Goal: Transaction & Acquisition: Purchase product/service

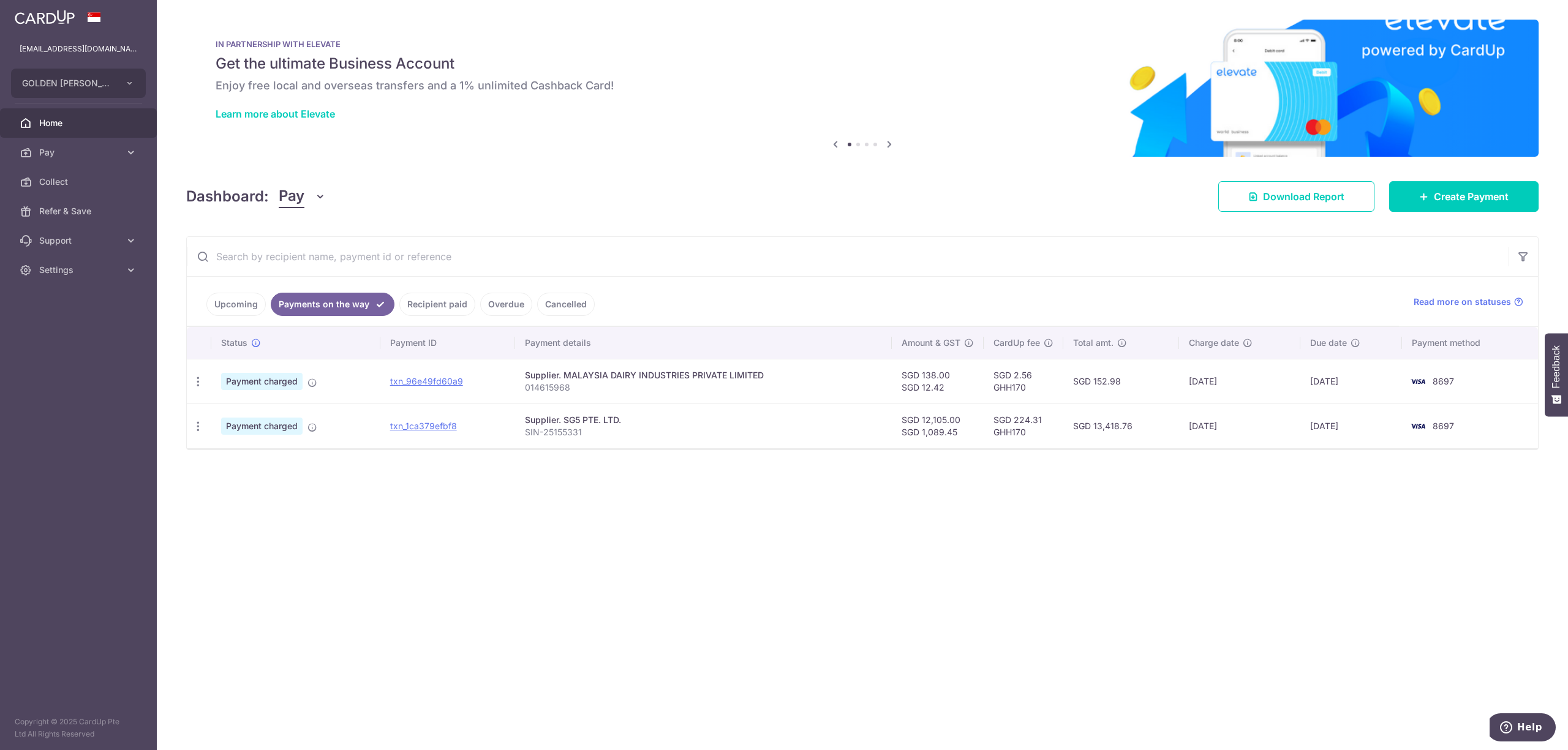
drag, startPoint x: 483, startPoint y: 301, endPoint x: 476, endPoint y: 299, distance: 7.3
click at [480, 299] on link "Overdue" at bounding box center [506, 305] width 52 height 24
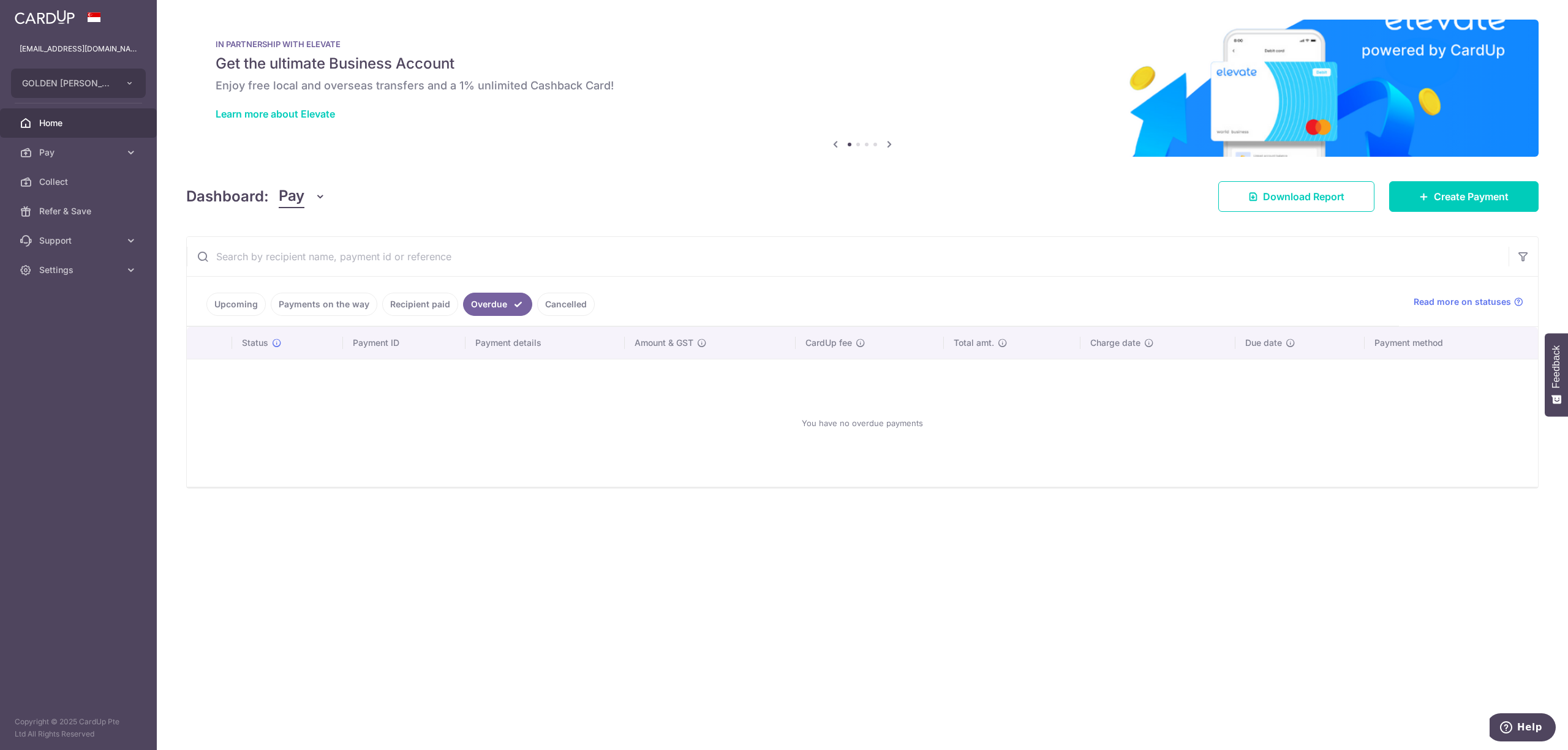
click at [444, 314] on link "Recipient paid" at bounding box center [420, 305] width 76 height 24
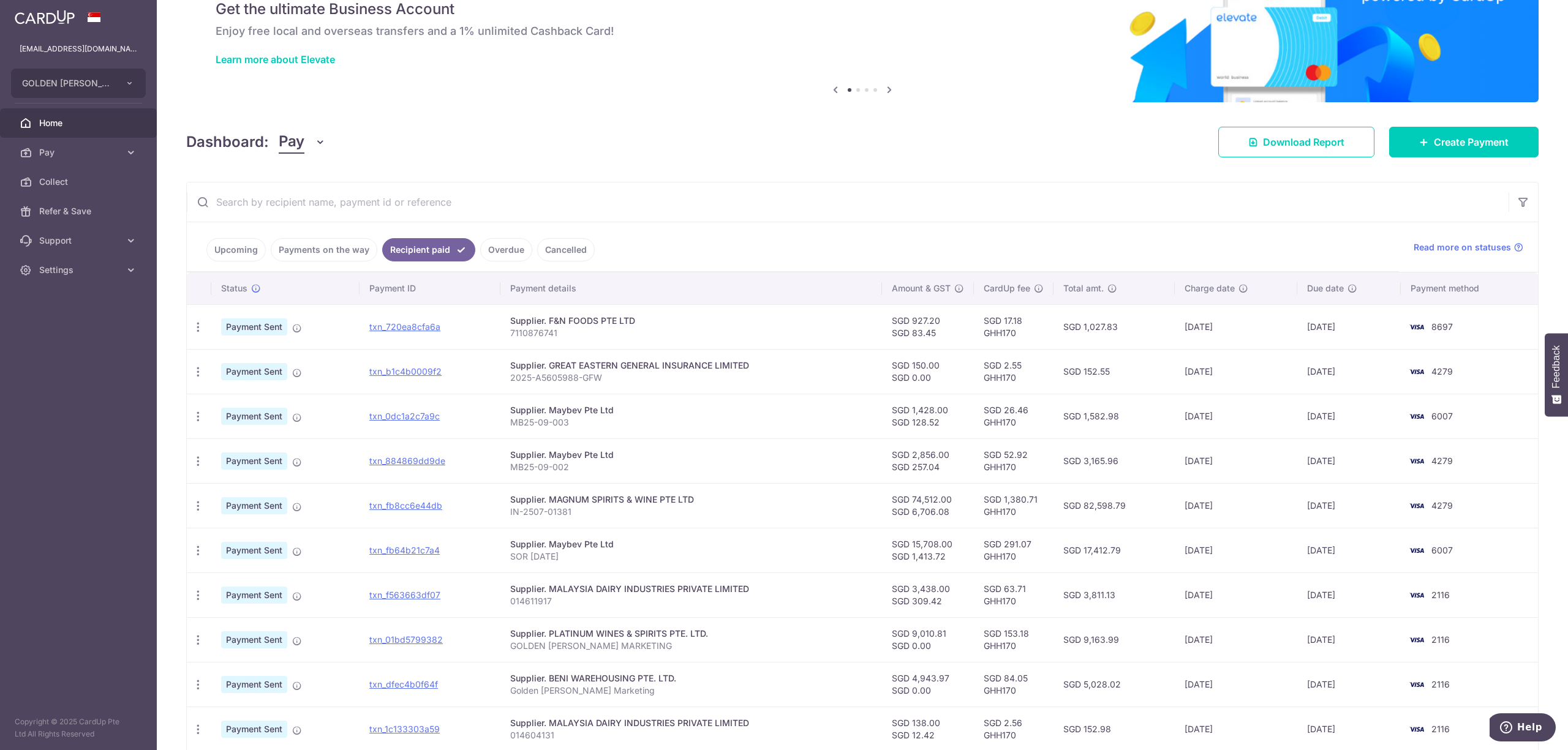
scroll to position [81, 0]
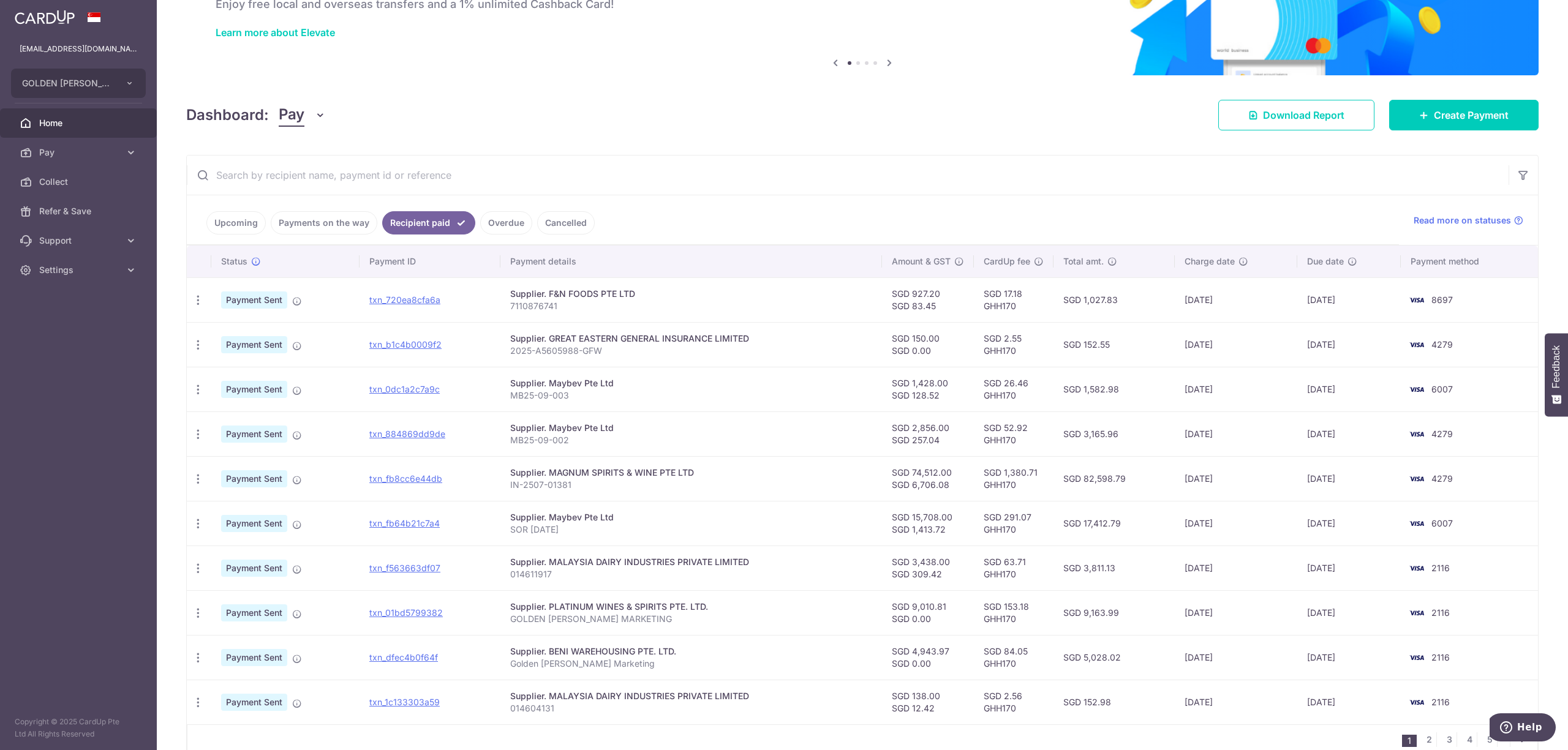
click at [209, 223] on link "Upcoming" at bounding box center [236, 223] width 59 height 24
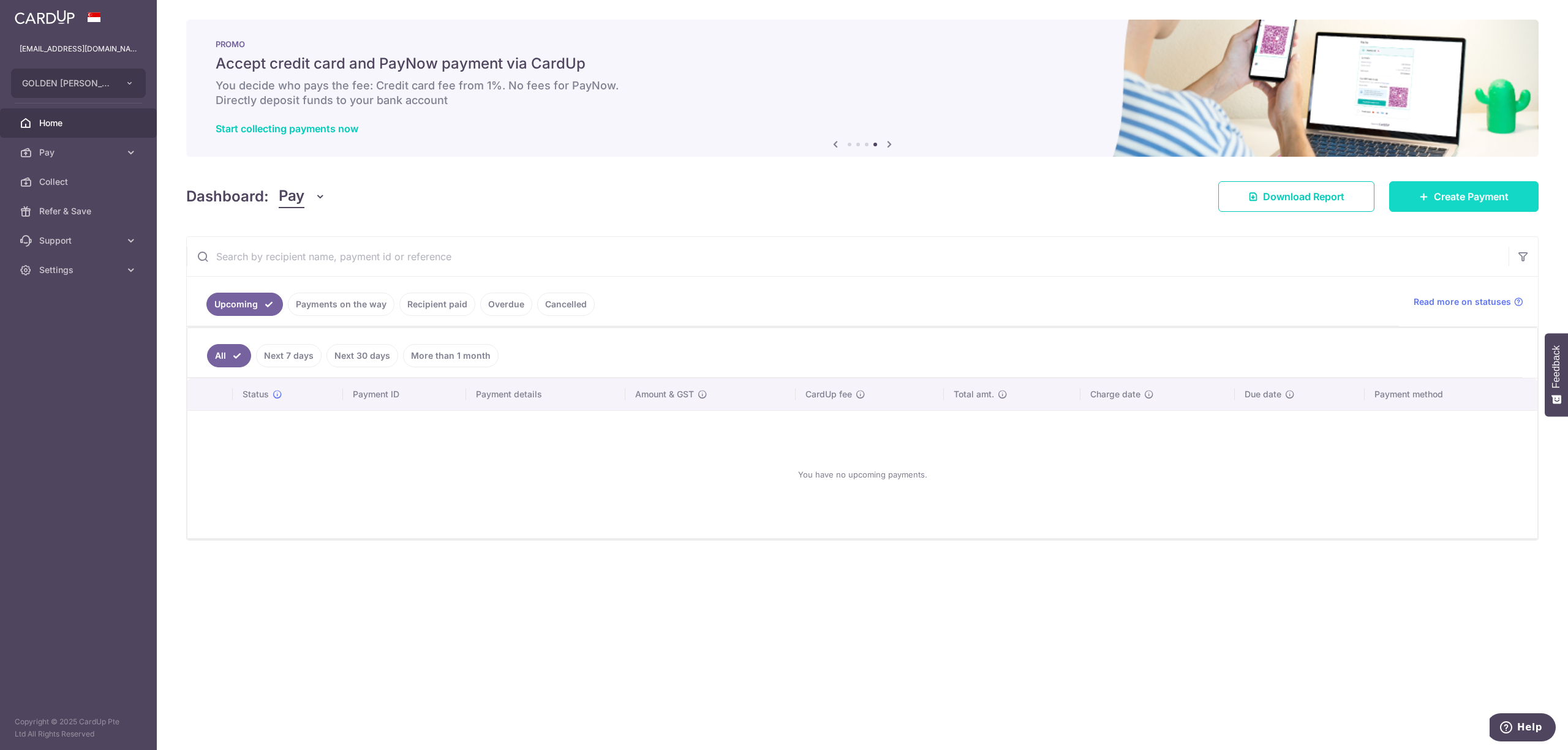
click at [1478, 204] on link "Create Payment" at bounding box center [1463, 196] width 149 height 30
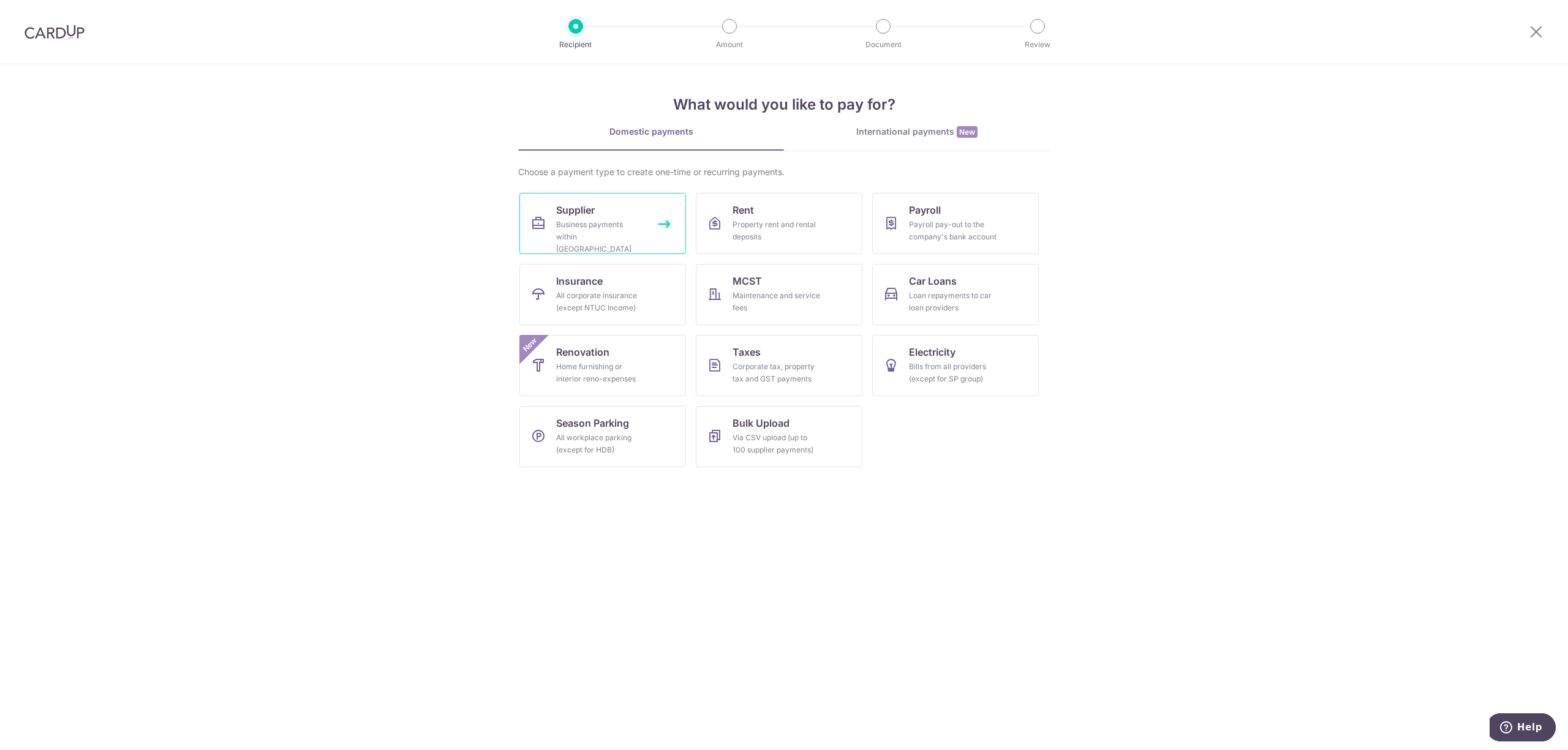
click at [634, 204] on link "Supplier Business payments within [GEOGRAPHIC_DATA]" at bounding box center [602, 223] width 167 height 61
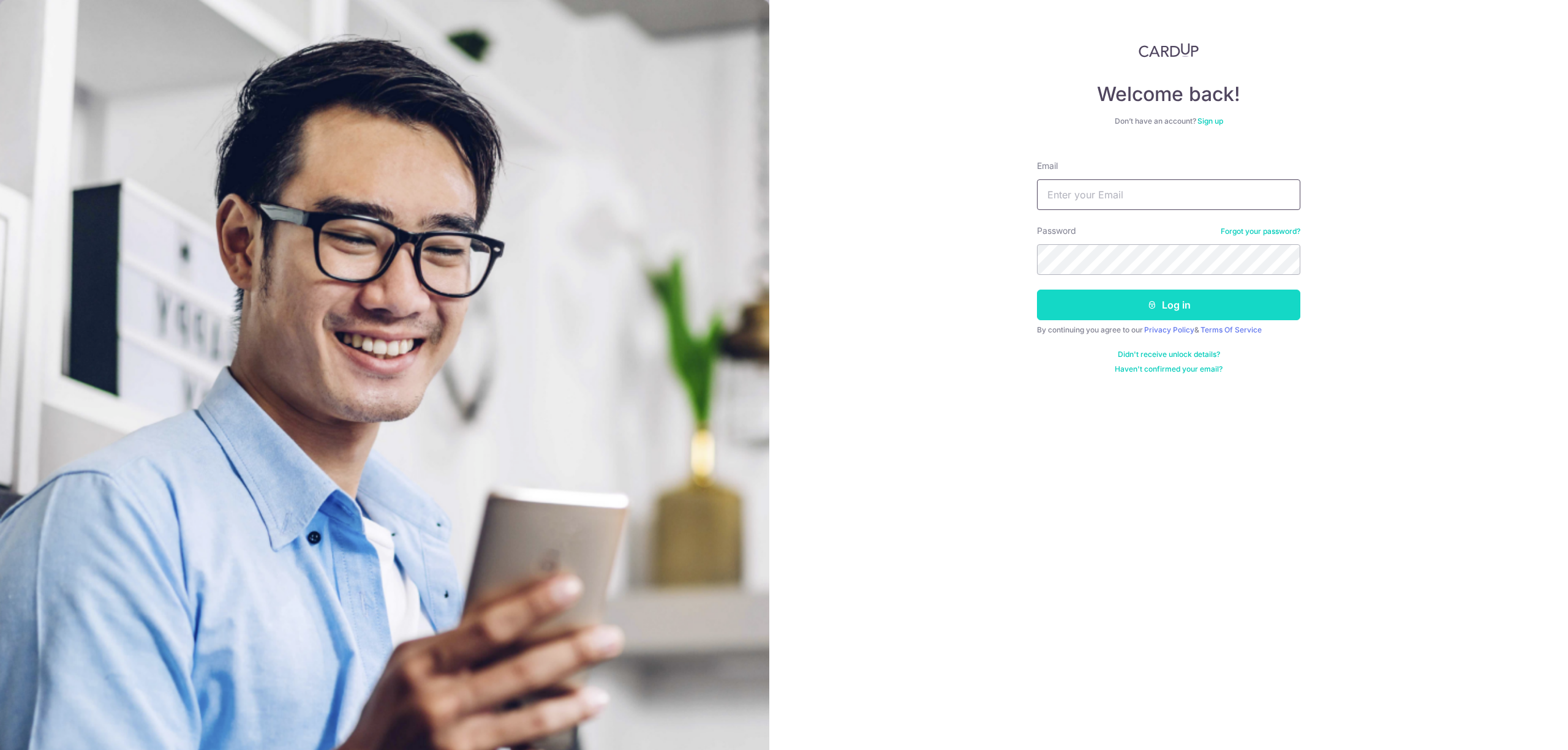
type input "[EMAIL_ADDRESS][DOMAIN_NAME]"
click at [1147, 302] on icon "submit" at bounding box center [1152, 305] width 10 height 10
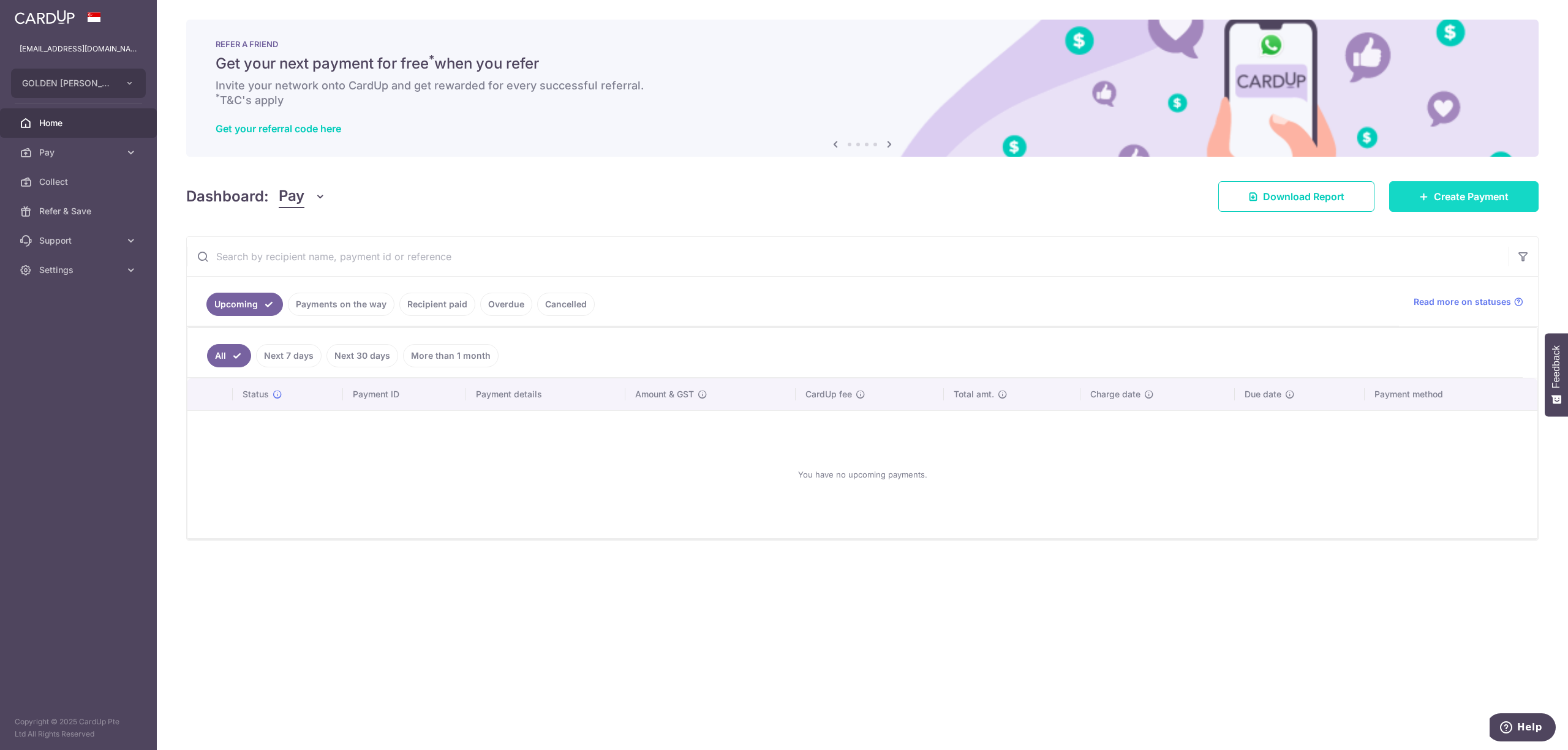
click at [1510, 187] on link "Create Payment" at bounding box center [1463, 196] width 149 height 30
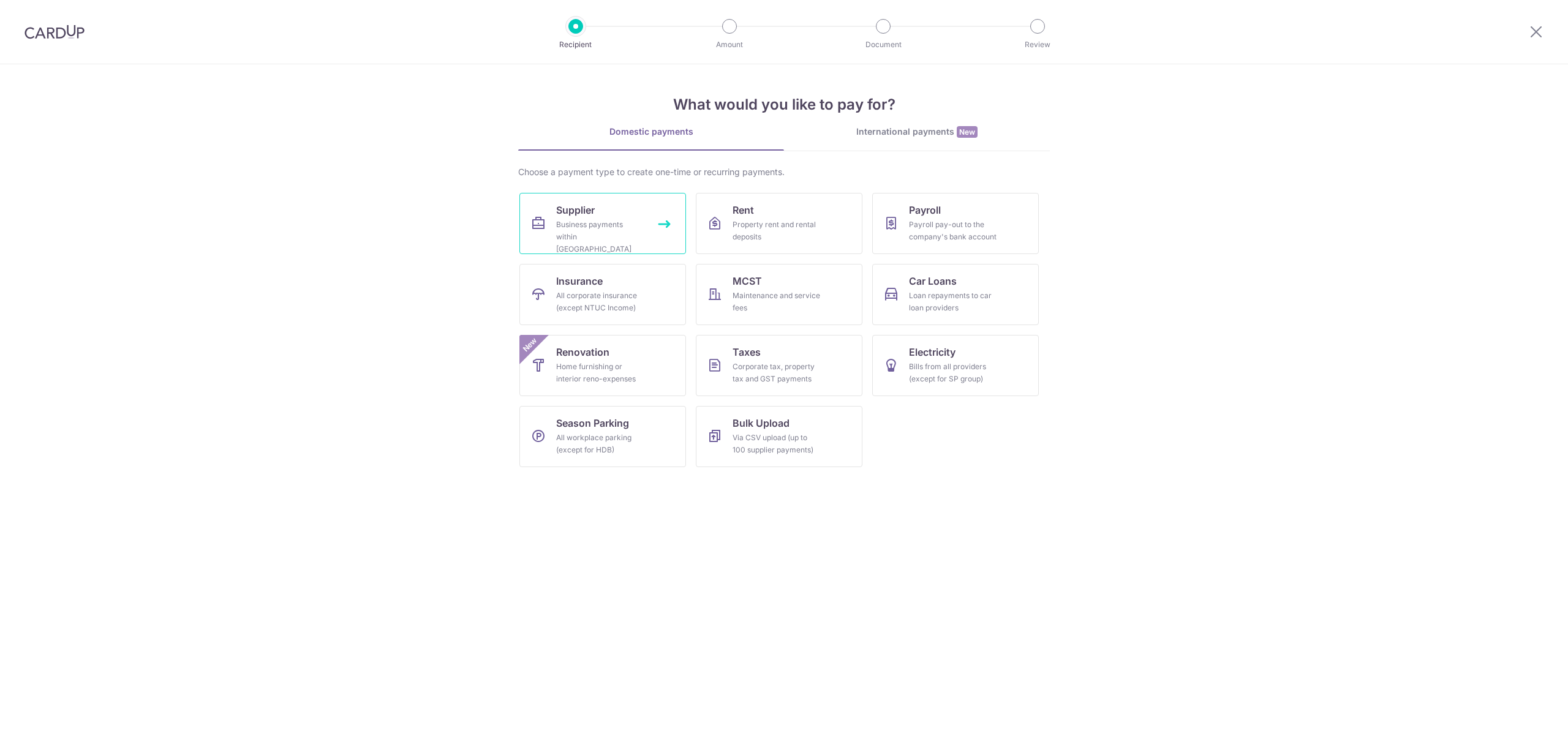
click at [613, 224] on div "Business payments within [GEOGRAPHIC_DATA]" at bounding box center [600, 237] width 88 height 37
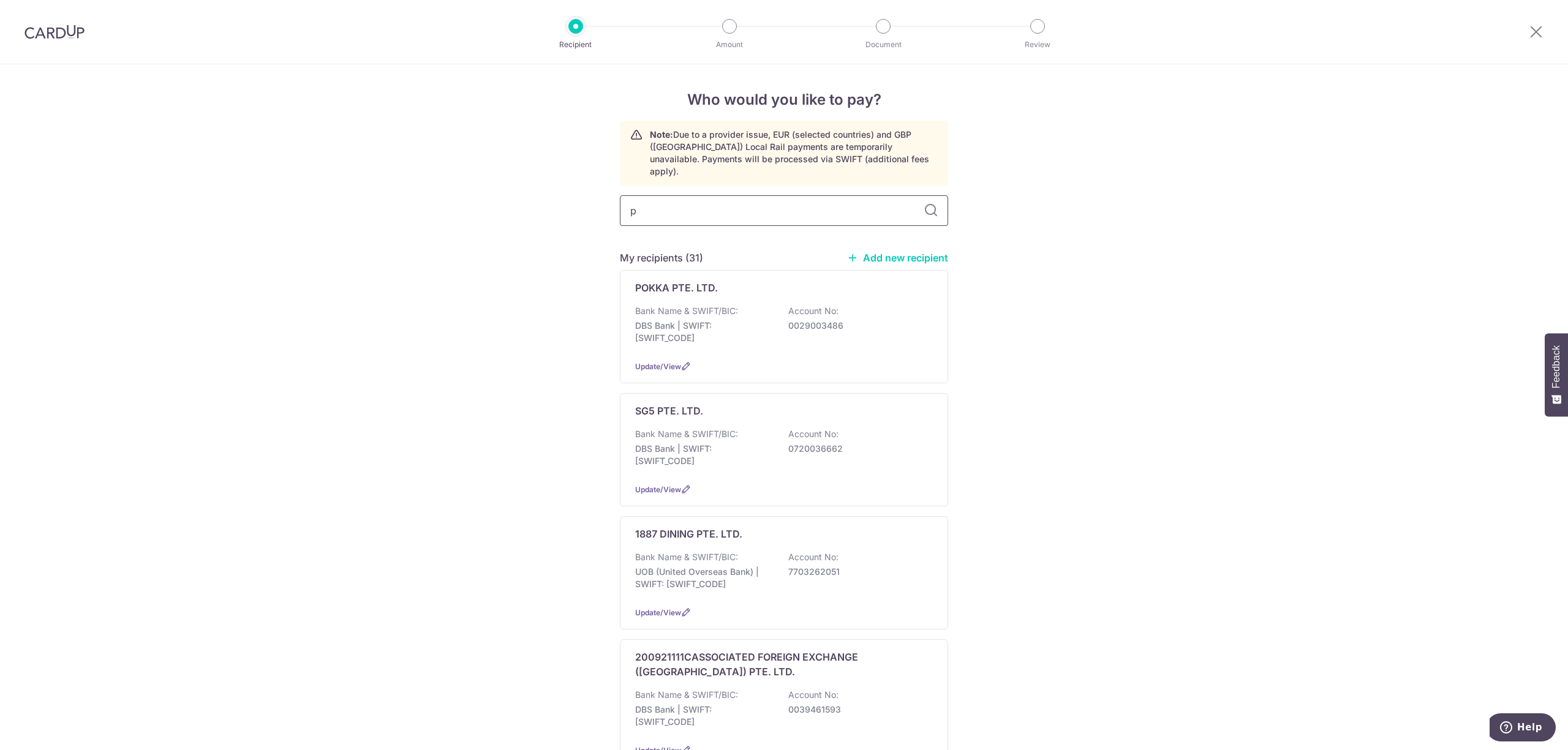
type input "pl"
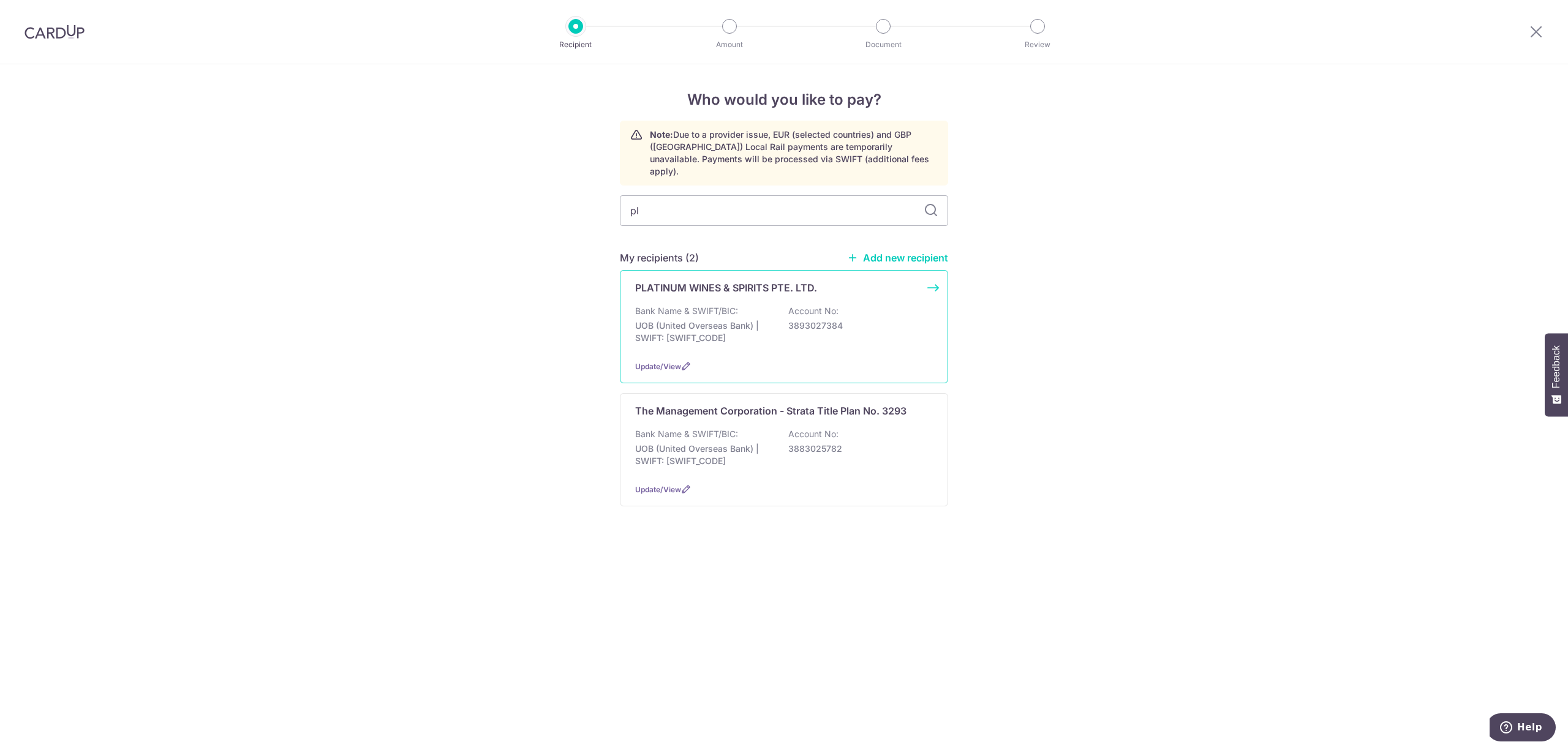
click at [773, 289] on div "PLATINUM WINES & SPIRITS PTE. LTD. Bank Name & SWIFT/BIC: UOB (United Overseas …" at bounding box center [784, 326] width 328 height 113
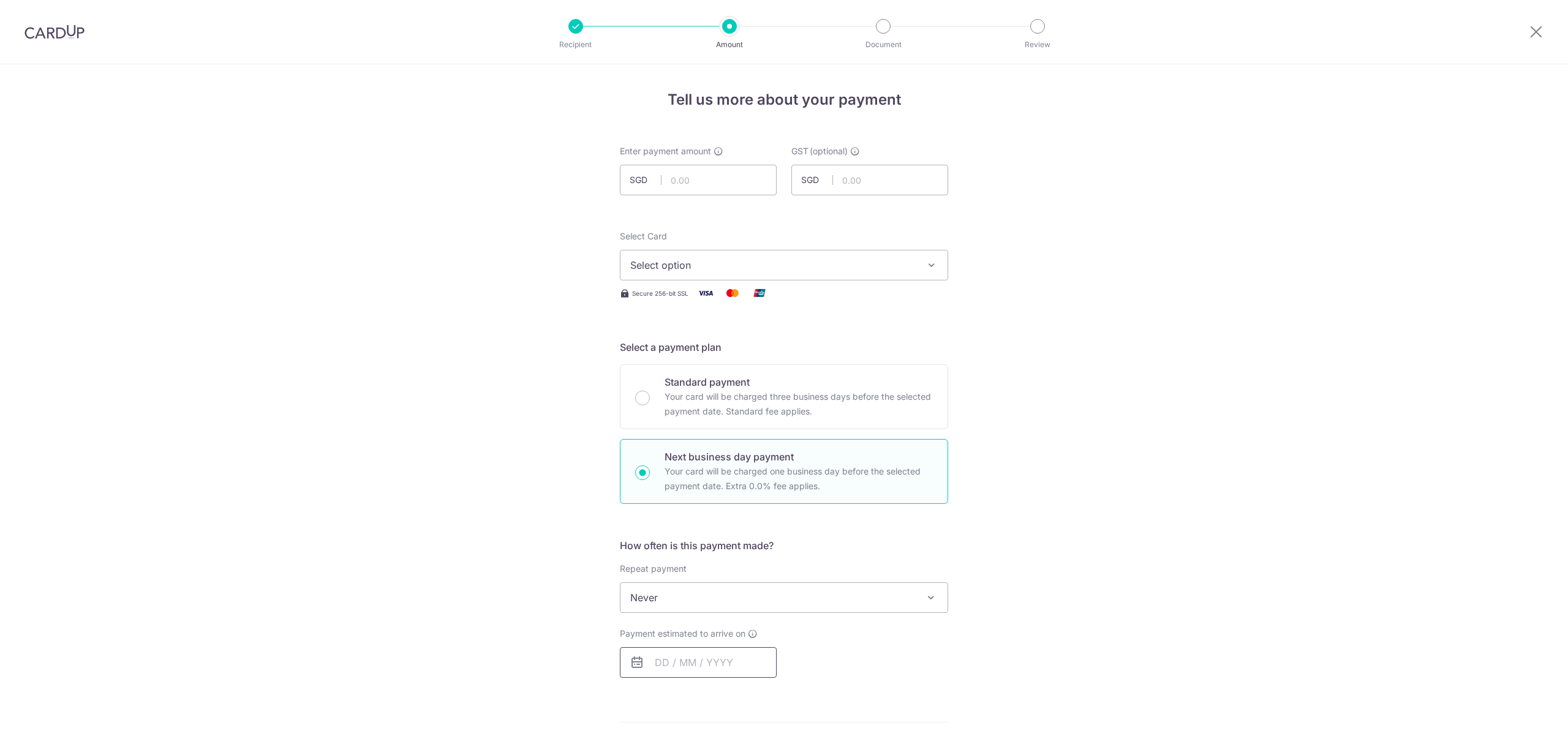
click at [719, 647] on input "text" at bounding box center [698, 662] width 157 height 30
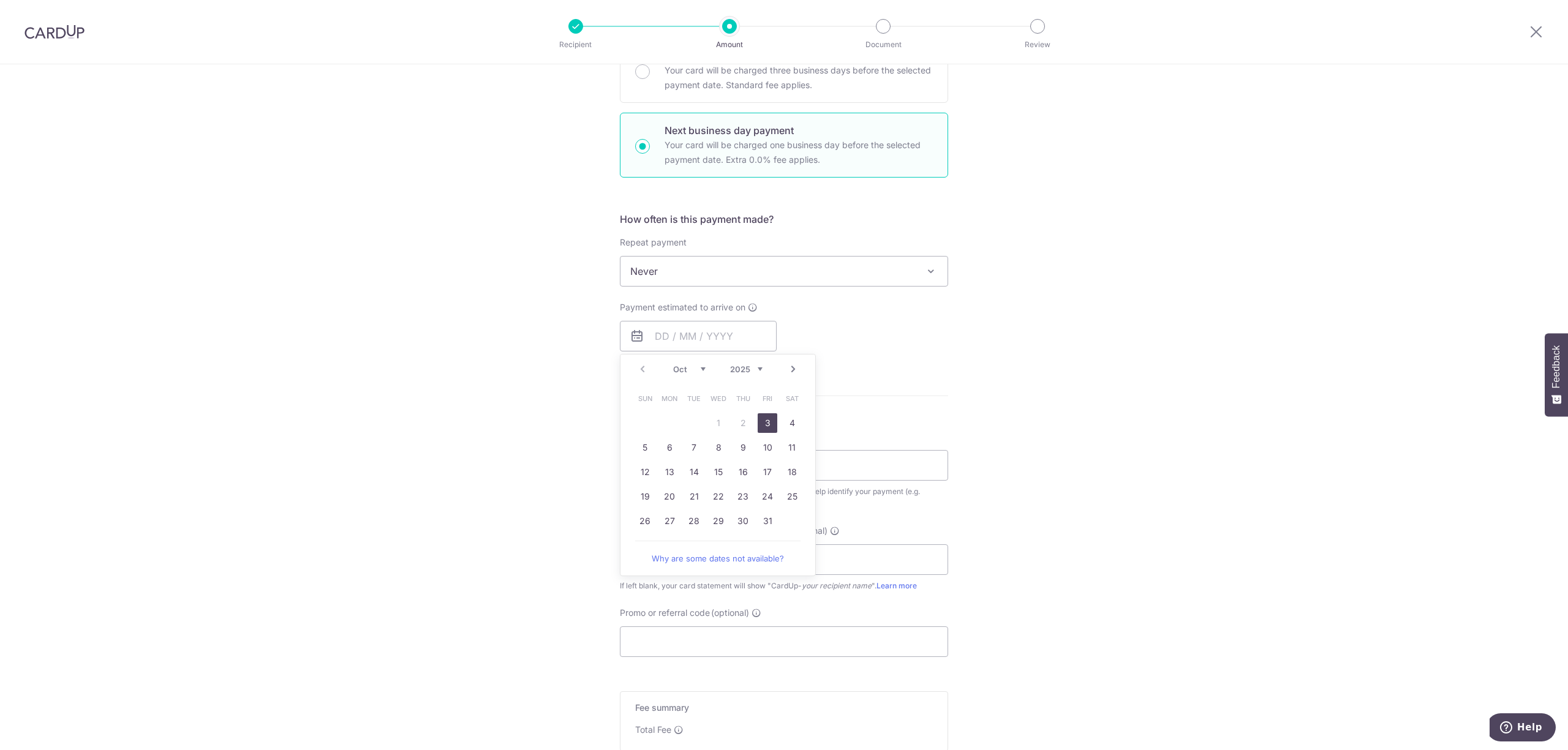
click at [758, 429] on link "3" at bounding box center [768, 423] width 20 height 20
type input "[DATE]"
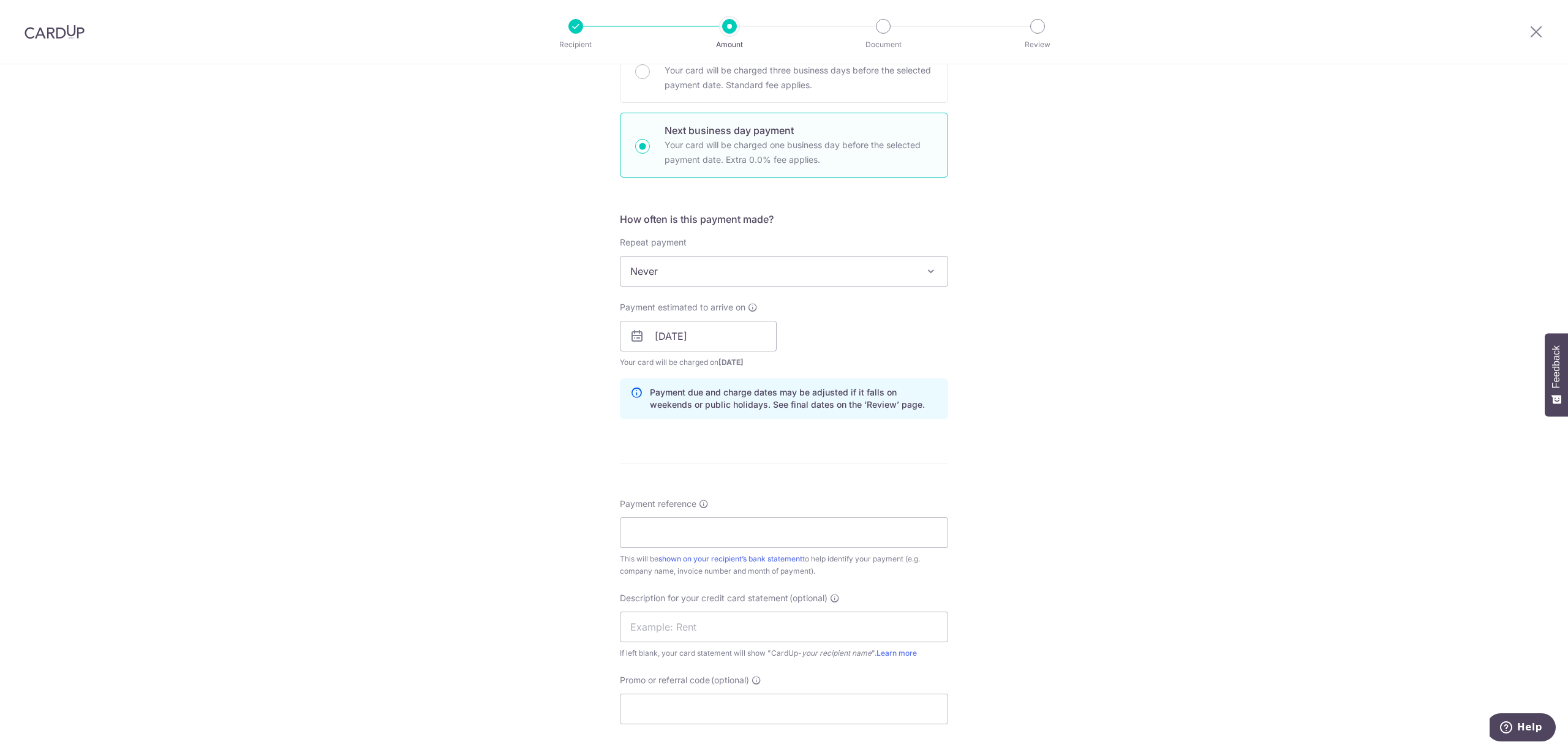
click at [758, 427] on div "How often is this payment made? Repeat payment Never Every week Every month Eve…" at bounding box center [784, 320] width 328 height 217
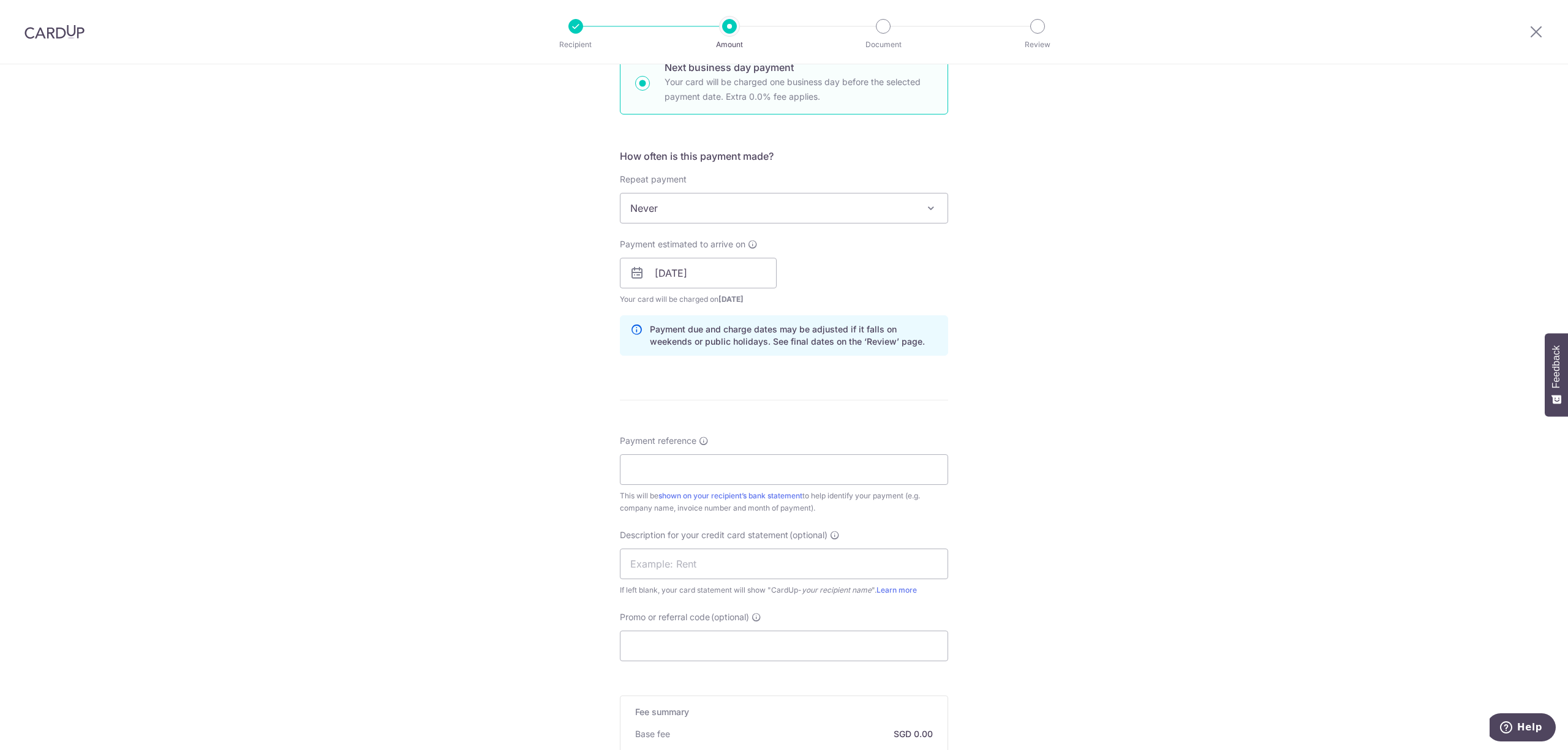
scroll to position [490, 0]
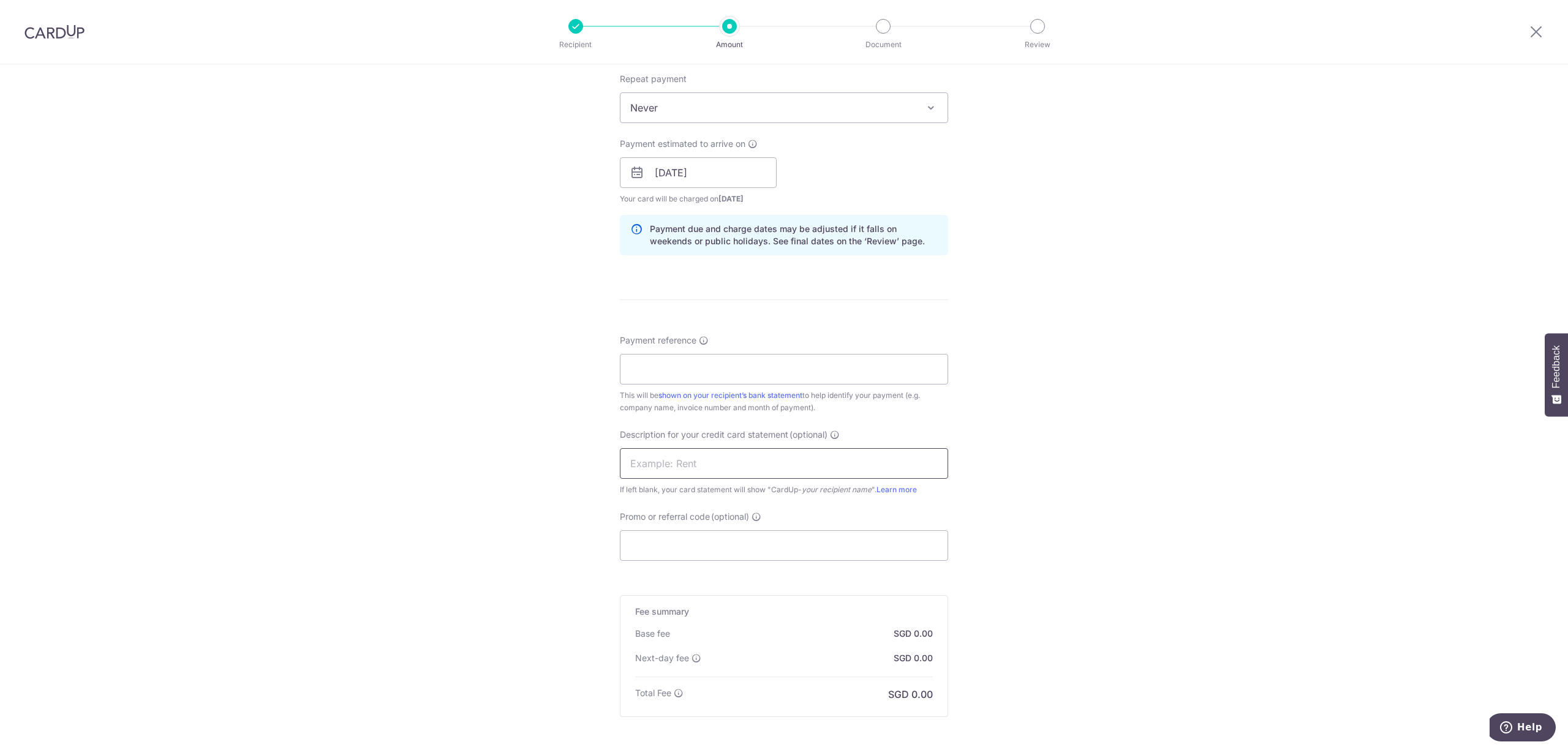
click at [743, 468] on input "text" at bounding box center [784, 463] width 328 height 30
click at [738, 540] on input "Promo or referral code (optional)" at bounding box center [784, 545] width 328 height 30
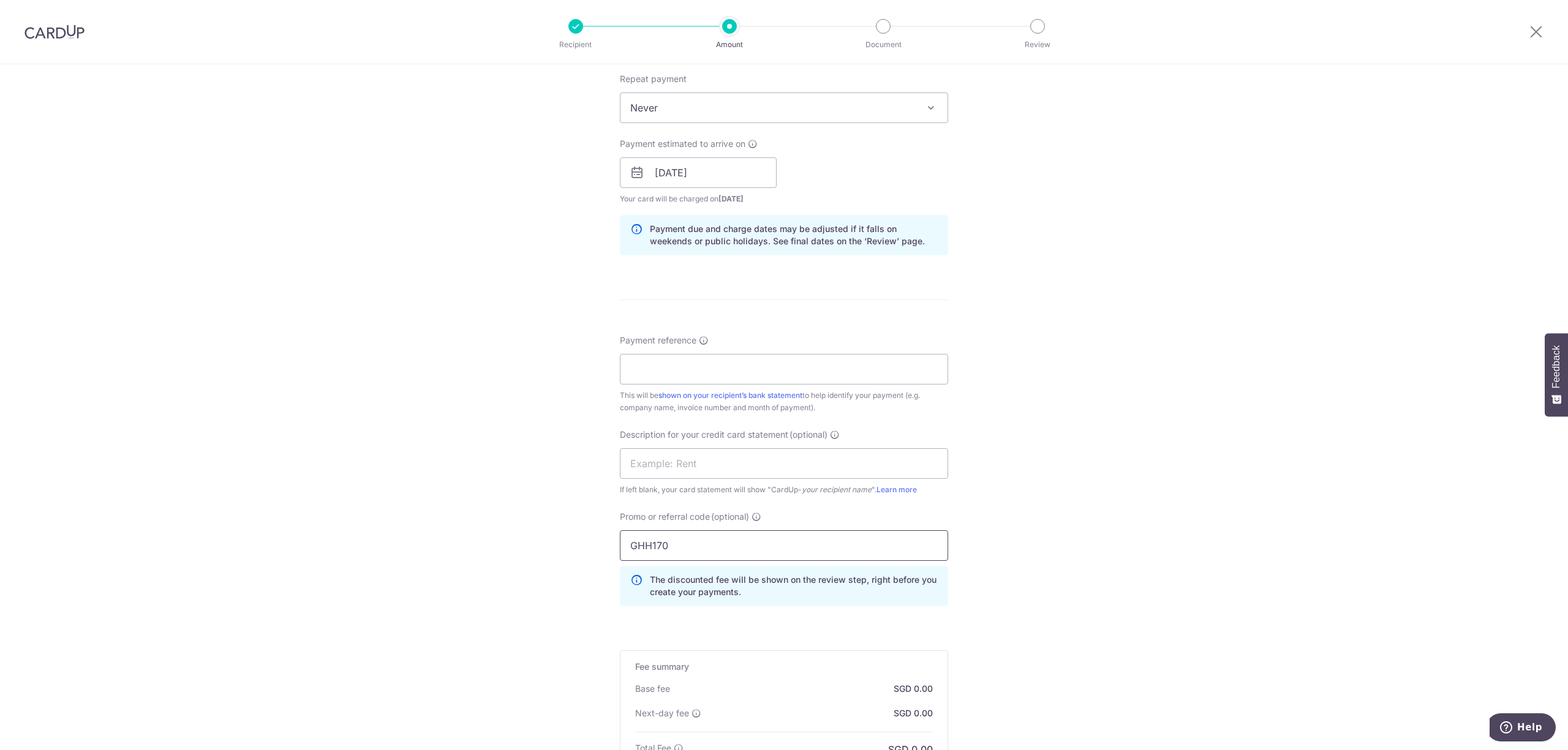
scroll to position [672, 0]
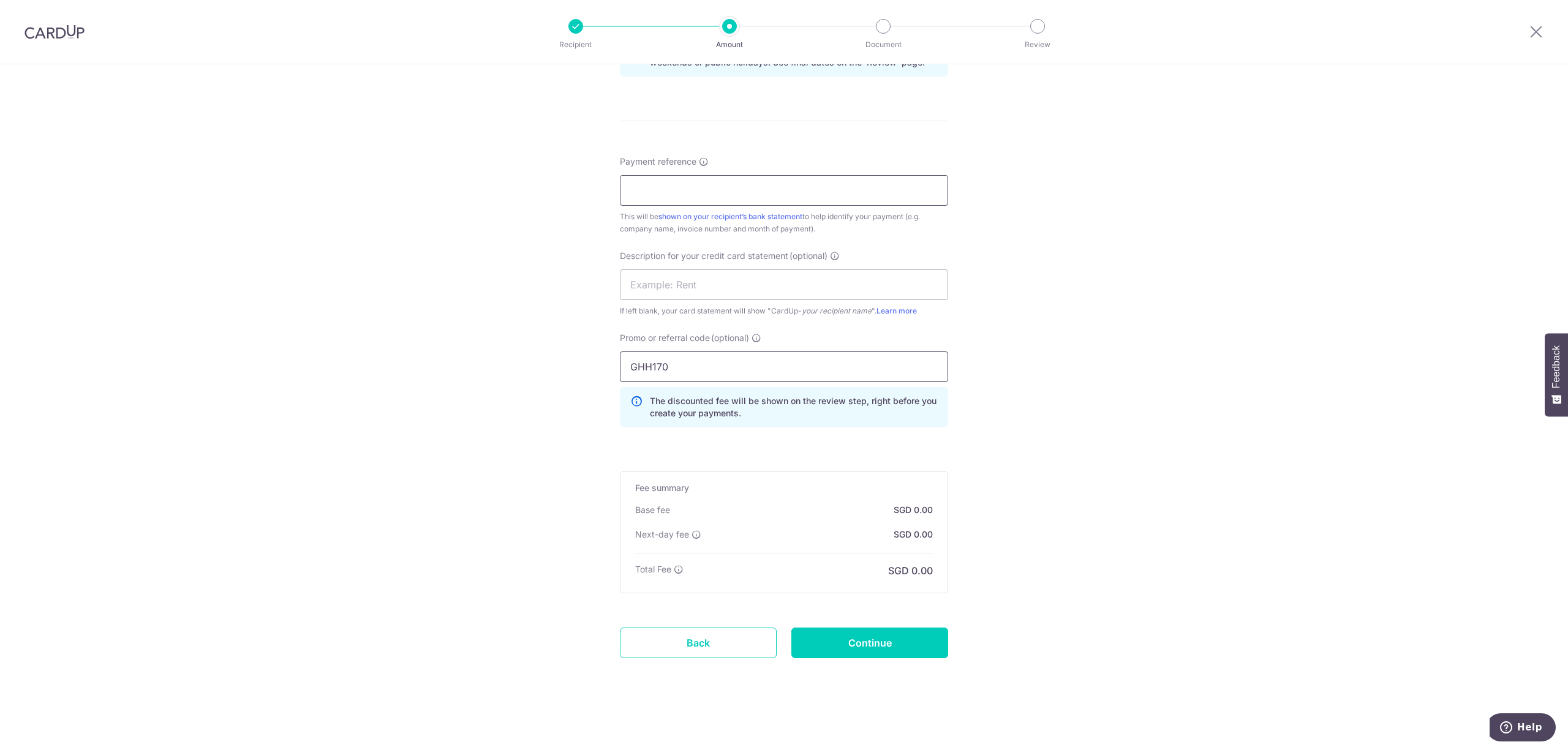
type input "GHH170"
click at [777, 189] on input "Payment reference" at bounding box center [784, 190] width 328 height 30
type input "SI-PWS-2025-060284"
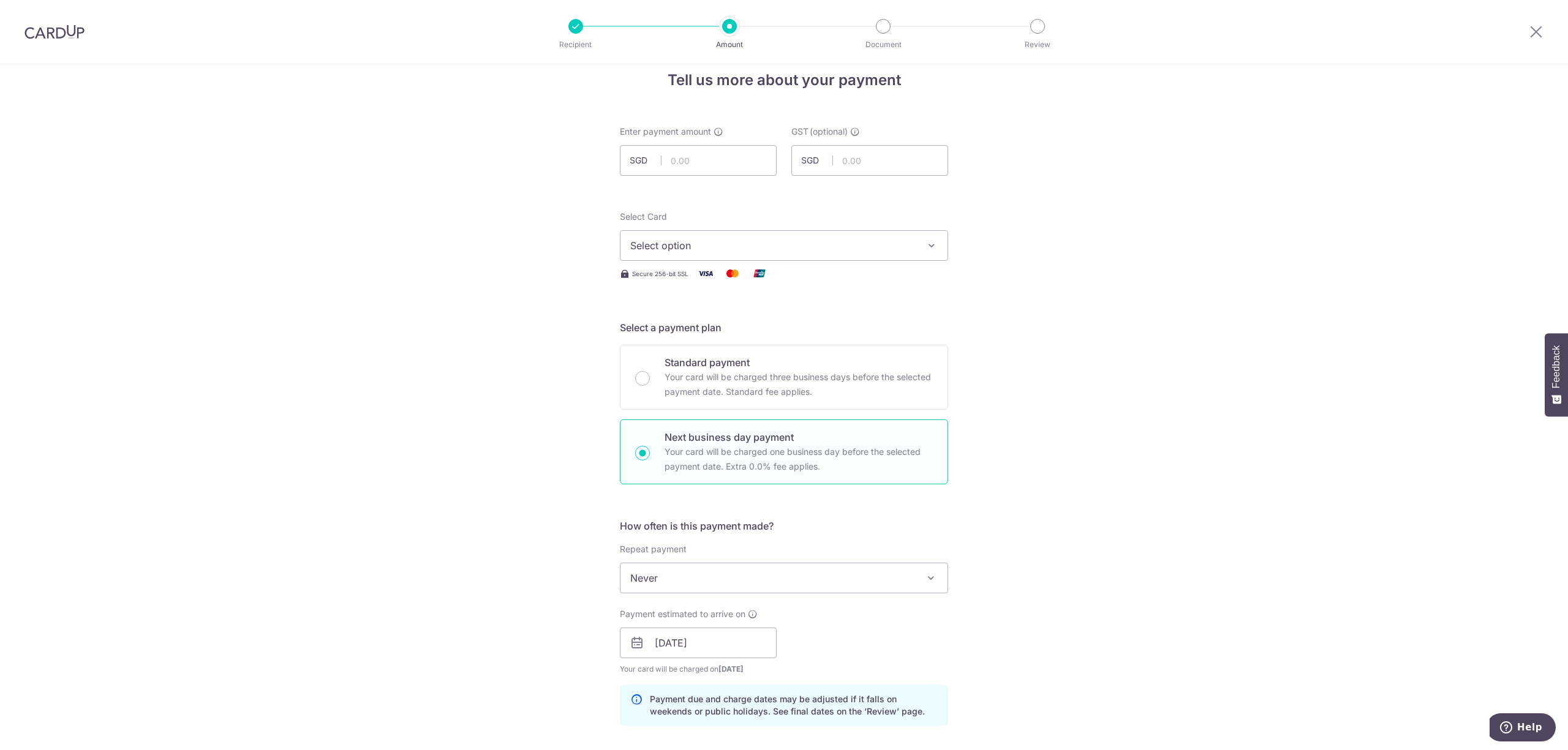
scroll to position [19, 0]
click at [794, 260] on button "Select option" at bounding box center [784, 246] width 328 height 30
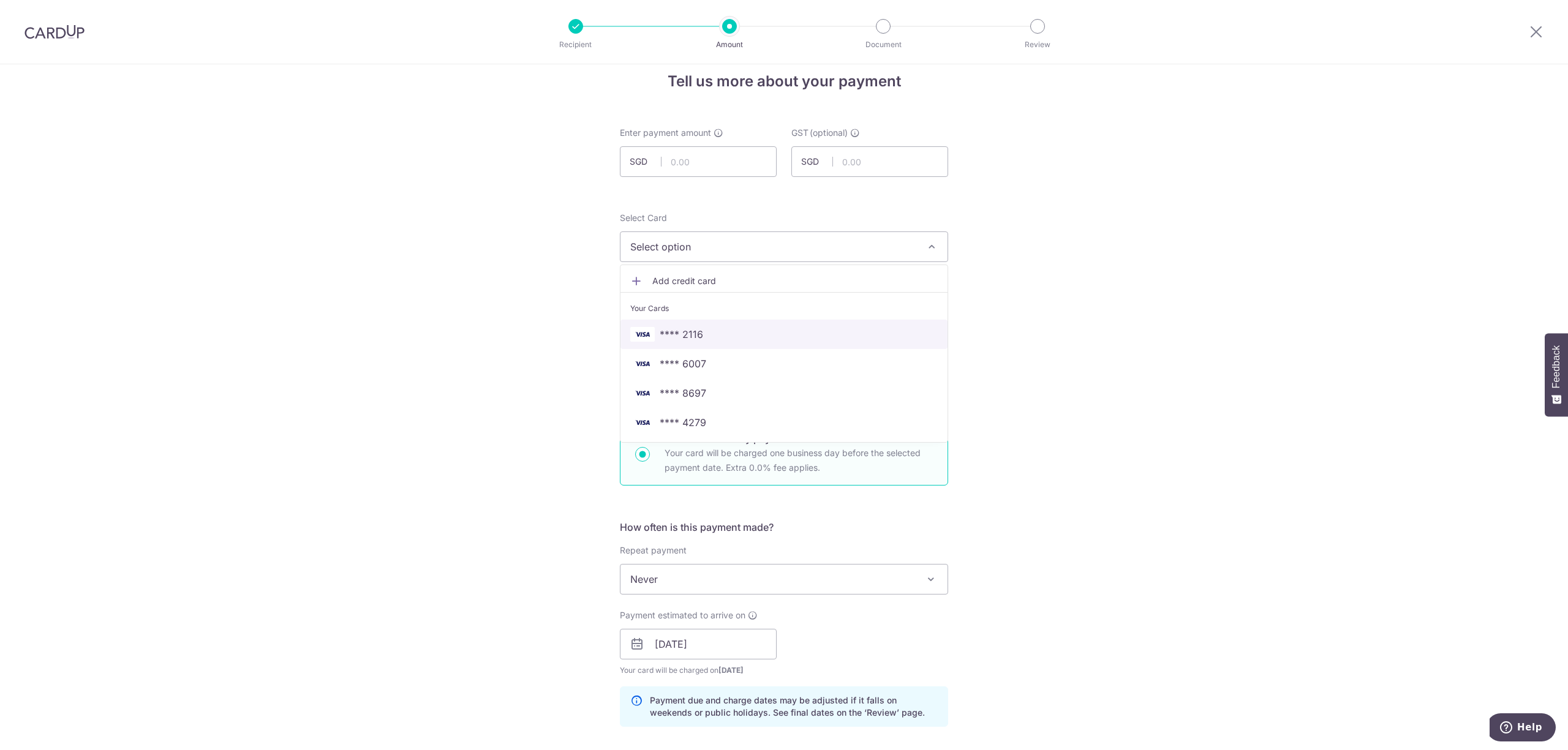
click at [774, 333] on span "**** 2116" at bounding box center [784, 334] width 307 height 15
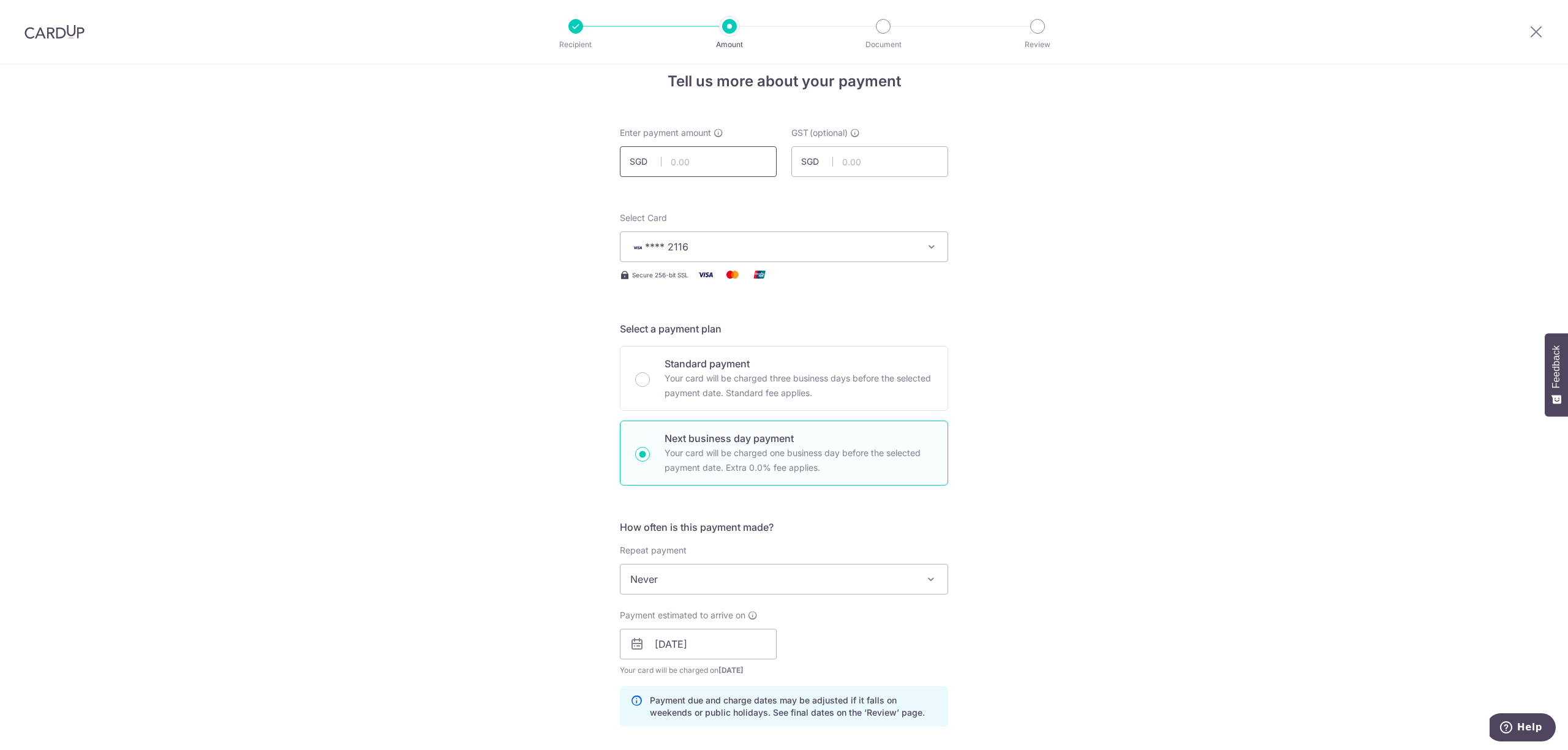
click at [708, 162] on input "text" at bounding box center [698, 161] width 157 height 30
click at [841, 155] on input "text" at bounding box center [869, 161] width 157 height 30
type input "1,020.00"
type input "91.80"
click at [968, 248] on div "Tell us more about your payment Enter payment amount SGD 1,020.00 1020.00 GST (…" at bounding box center [784, 723] width 1568 height 1354
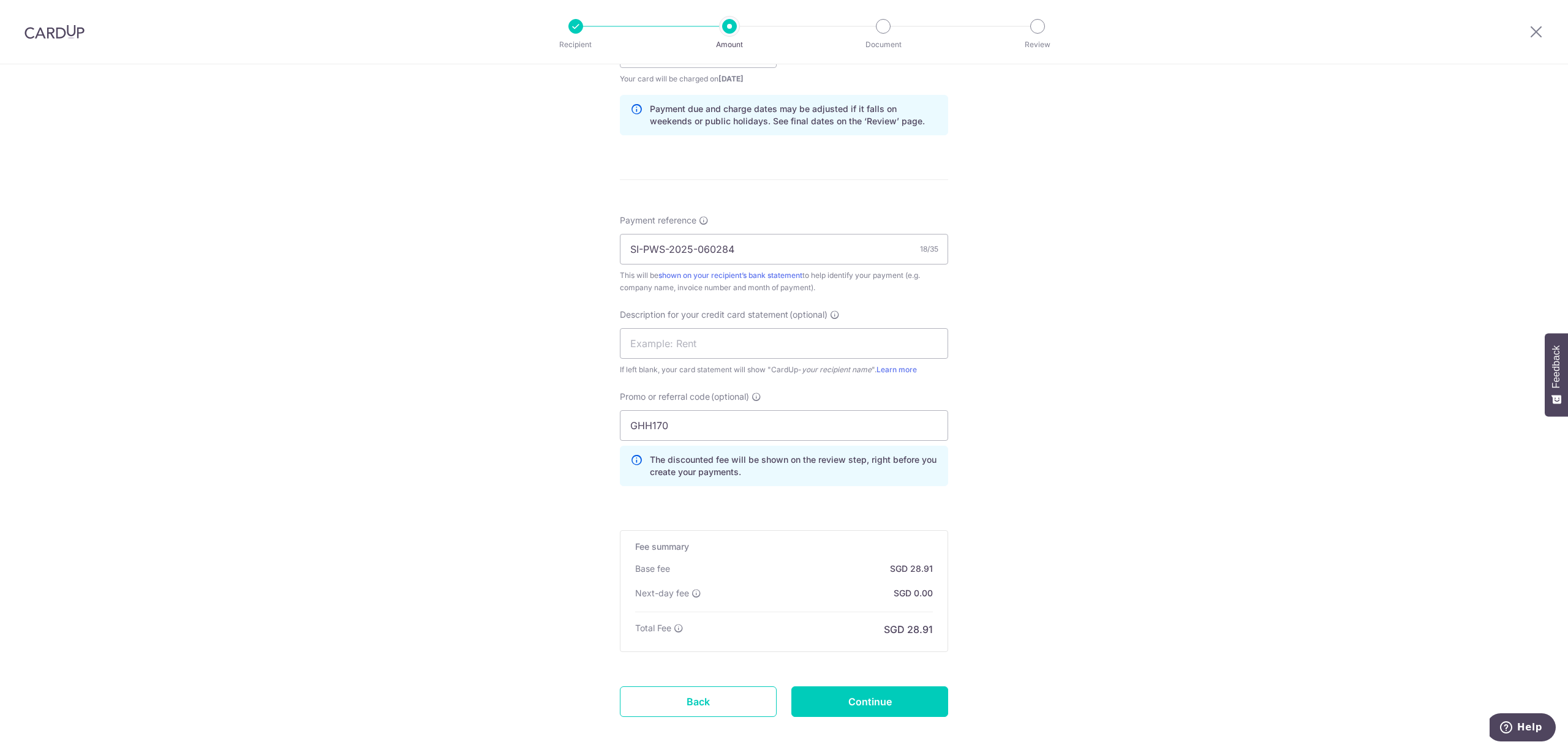
scroll to position [672, 0]
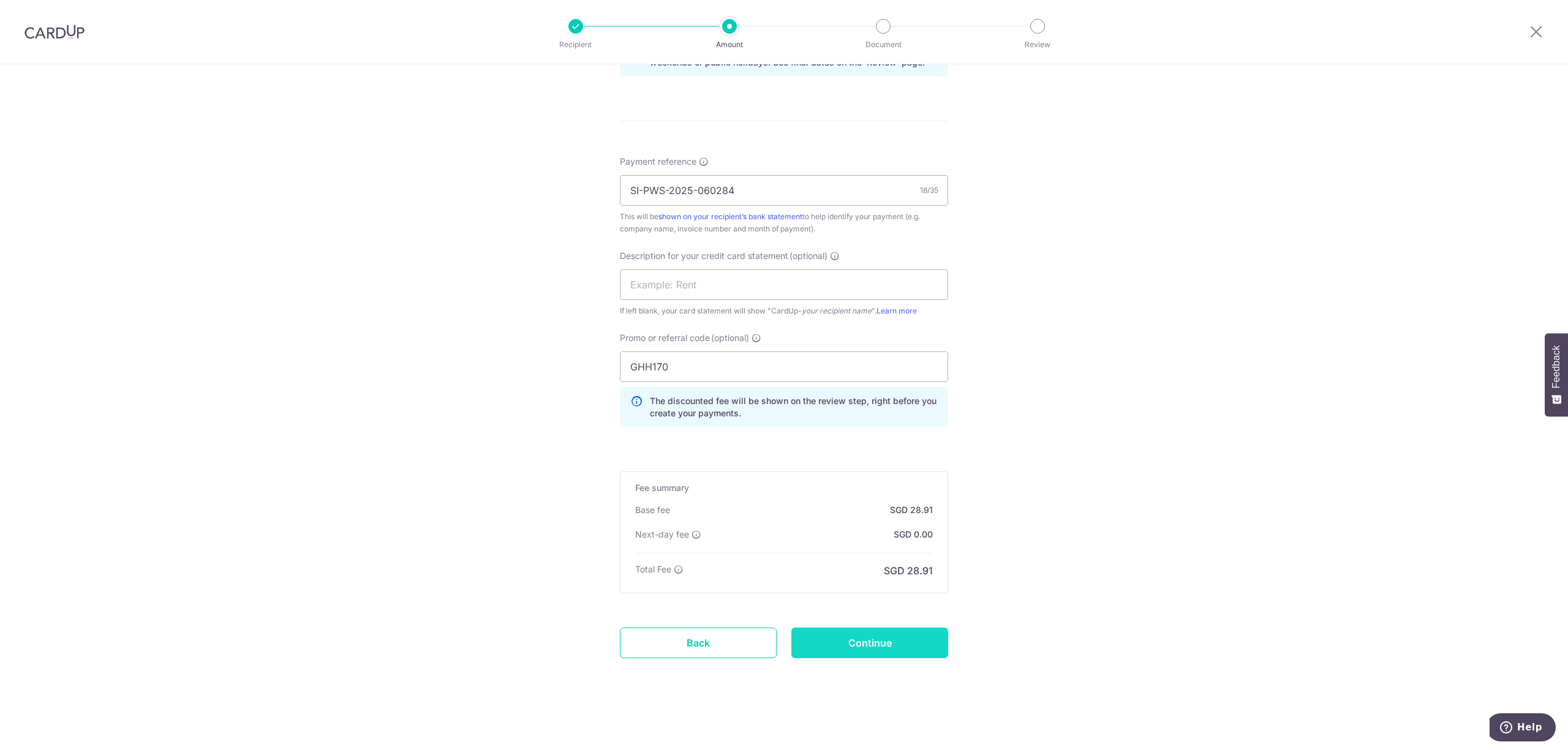
click at [882, 637] on input "Continue" at bounding box center [869, 642] width 157 height 30
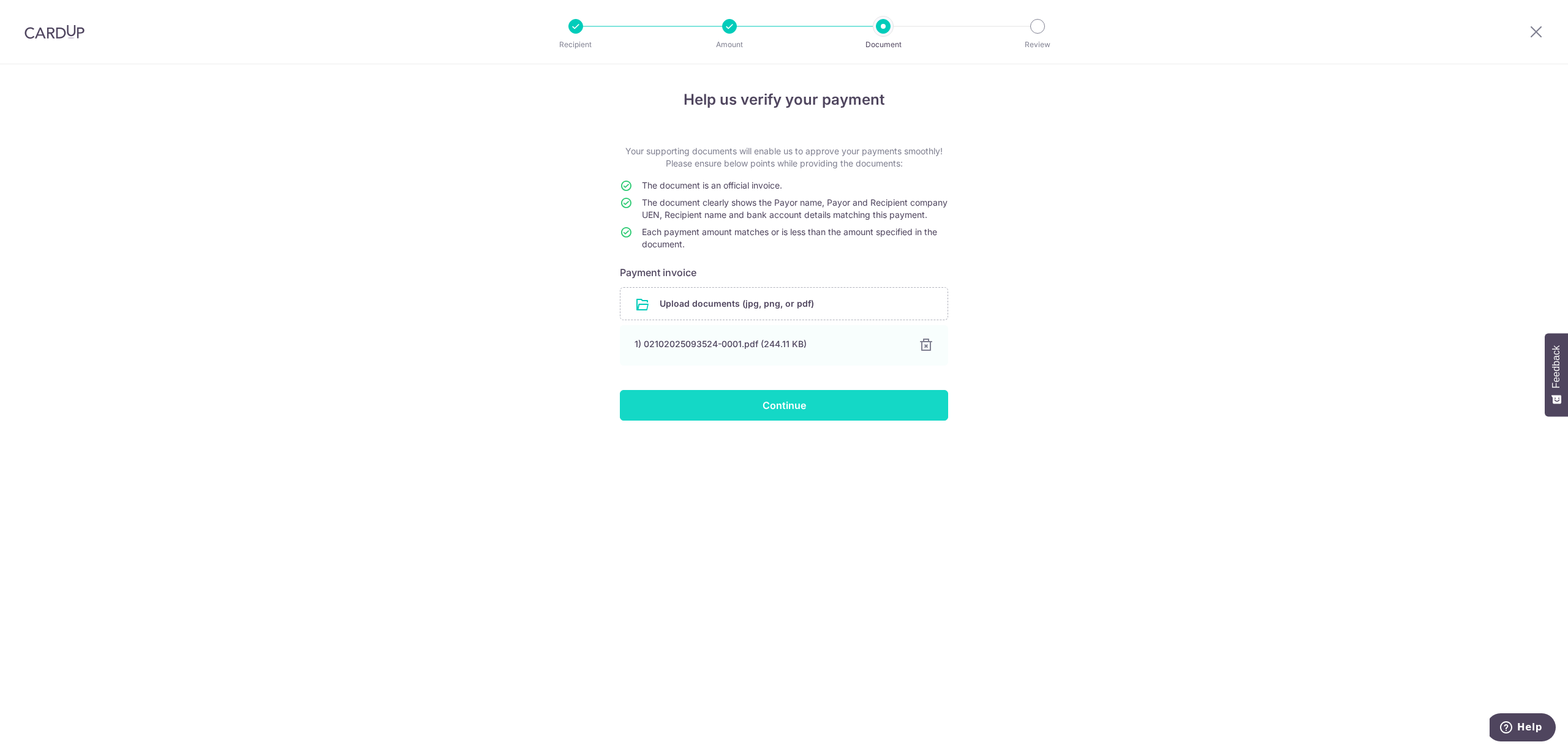
click at [909, 411] on input "Continue" at bounding box center [784, 405] width 328 height 30
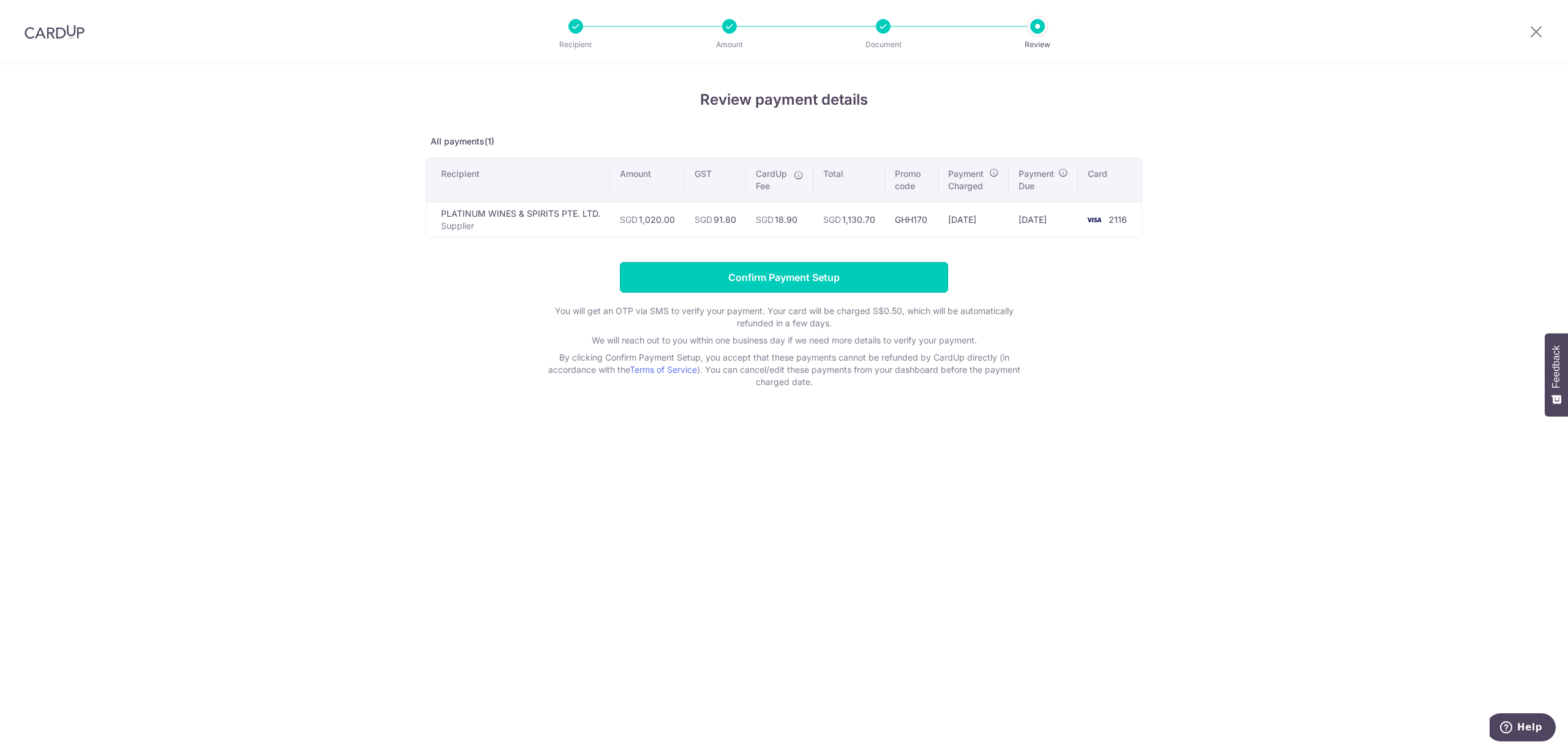
click at [720, 273] on input "Confirm Payment Setup" at bounding box center [784, 277] width 328 height 30
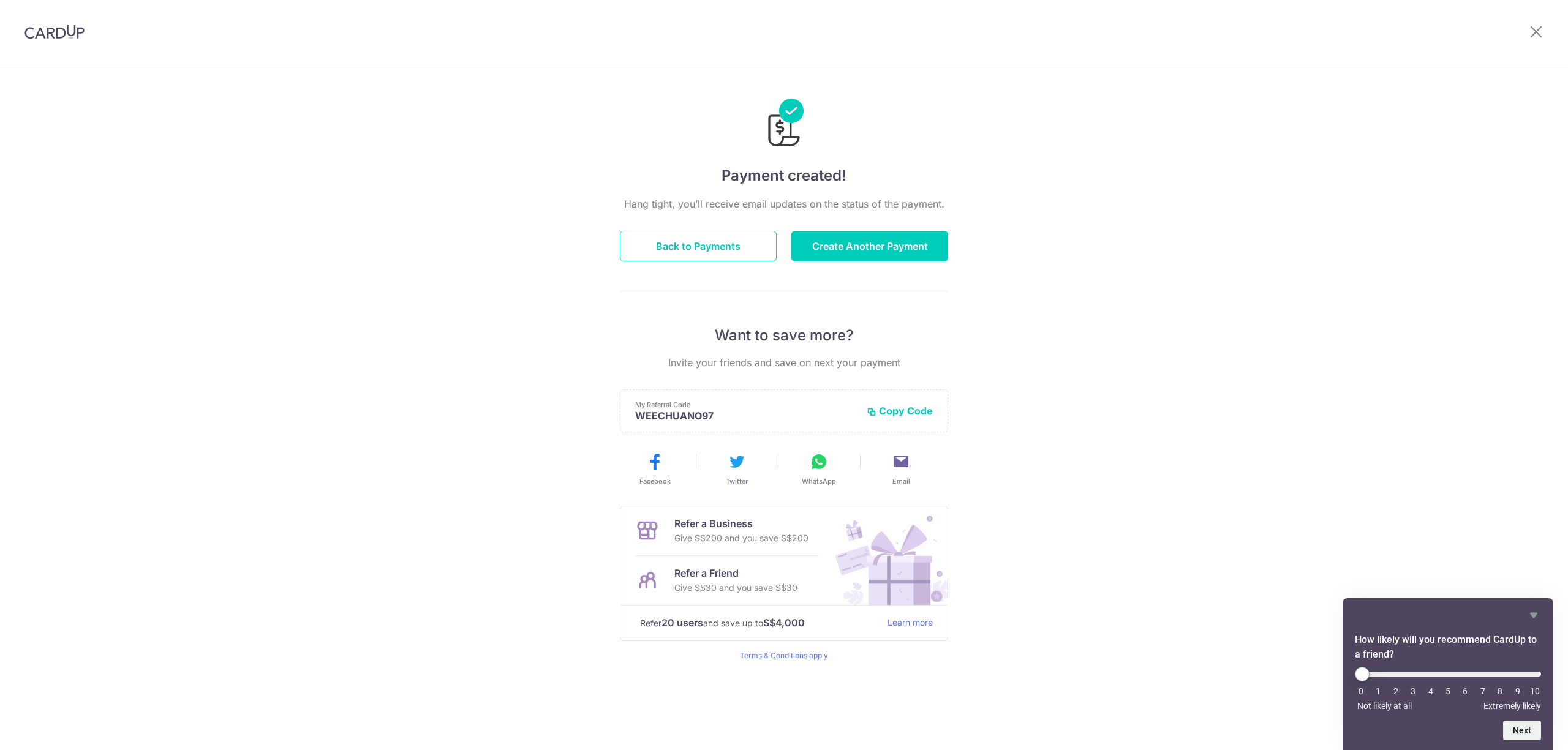
click at [740, 247] on button "Back to Payments" at bounding box center [698, 246] width 157 height 30
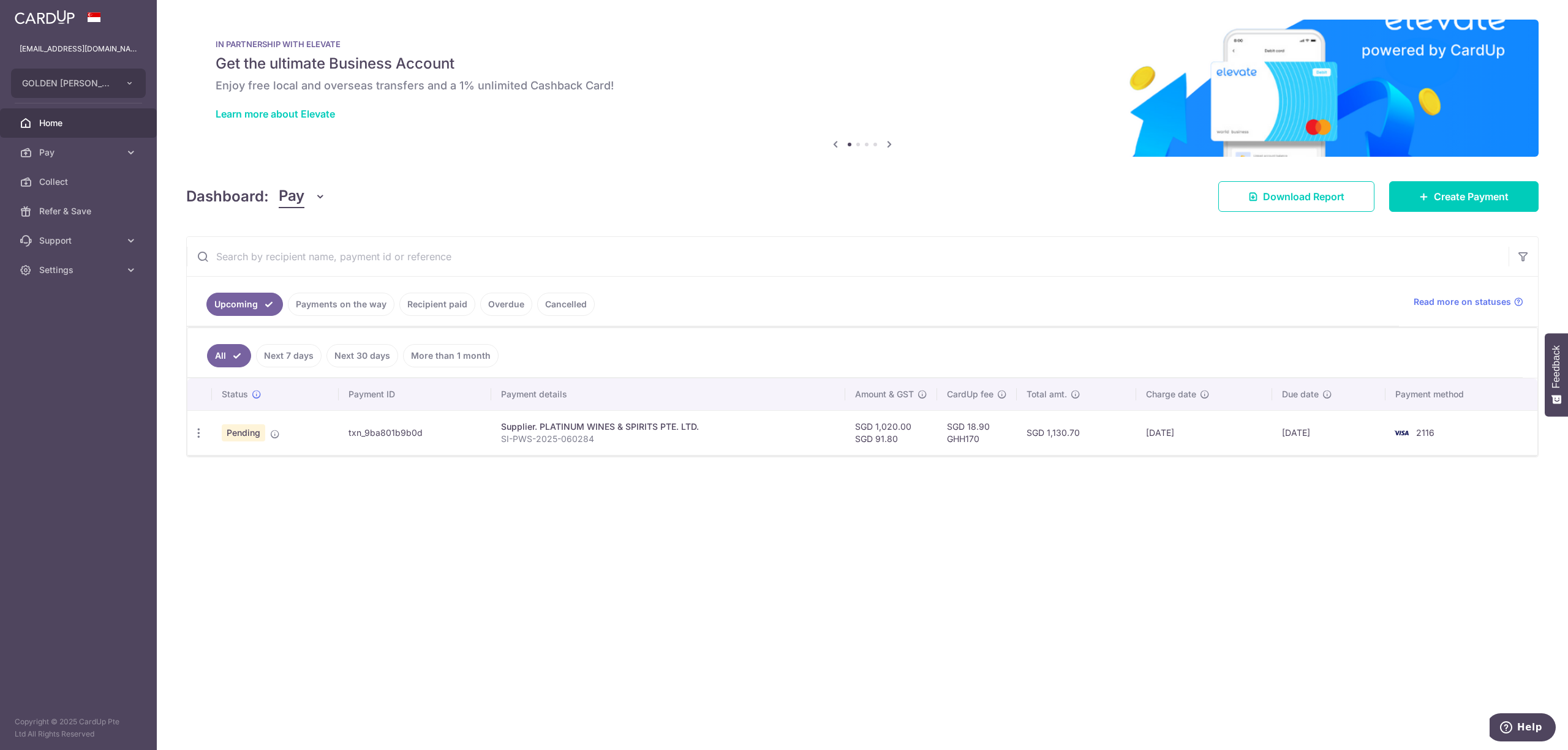
click at [338, 316] on link "Payments on the way" at bounding box center [341, 305] width 107 height 24
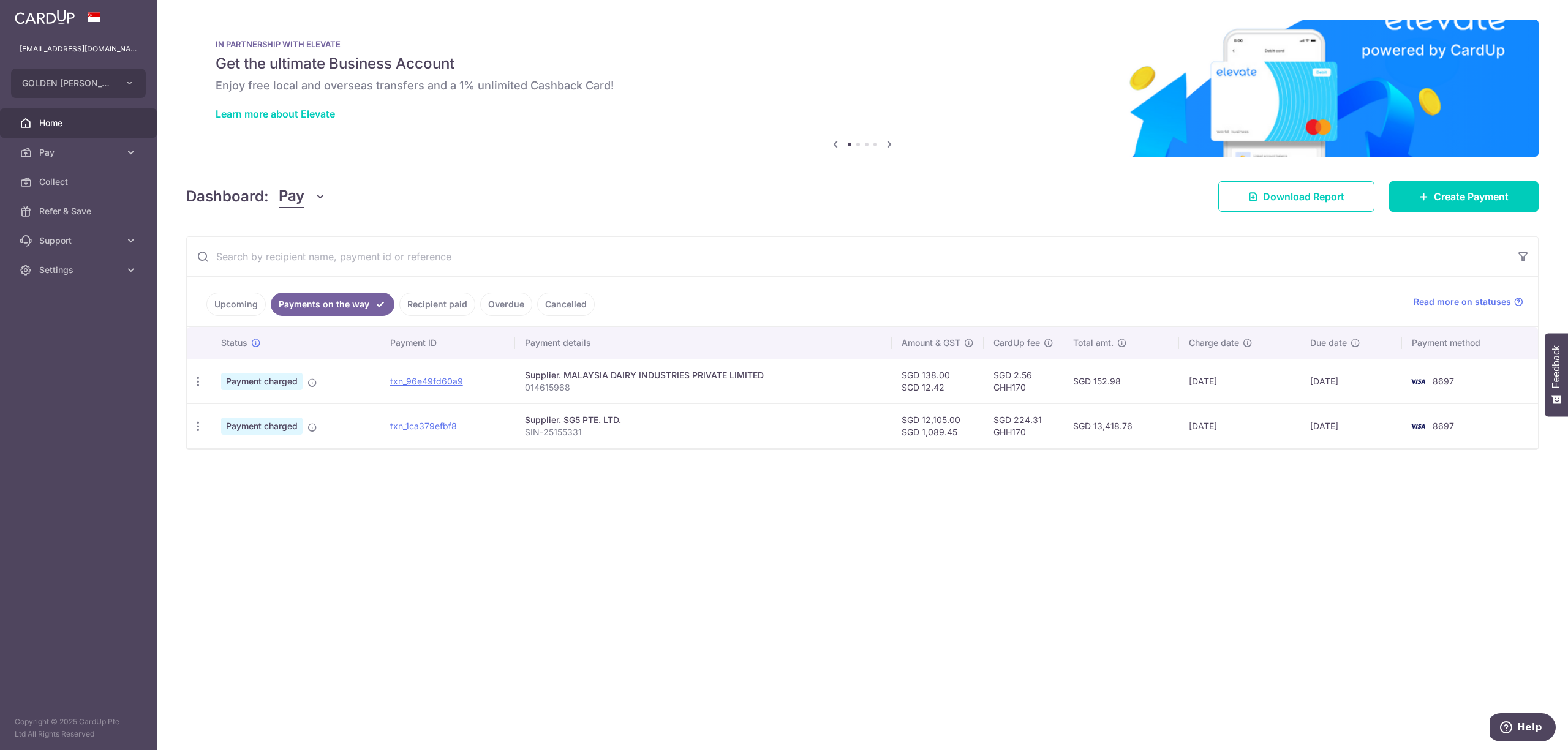
click at [236, 305] on link "Upcoming" at bounding box center [236, 305] width 59 height 24
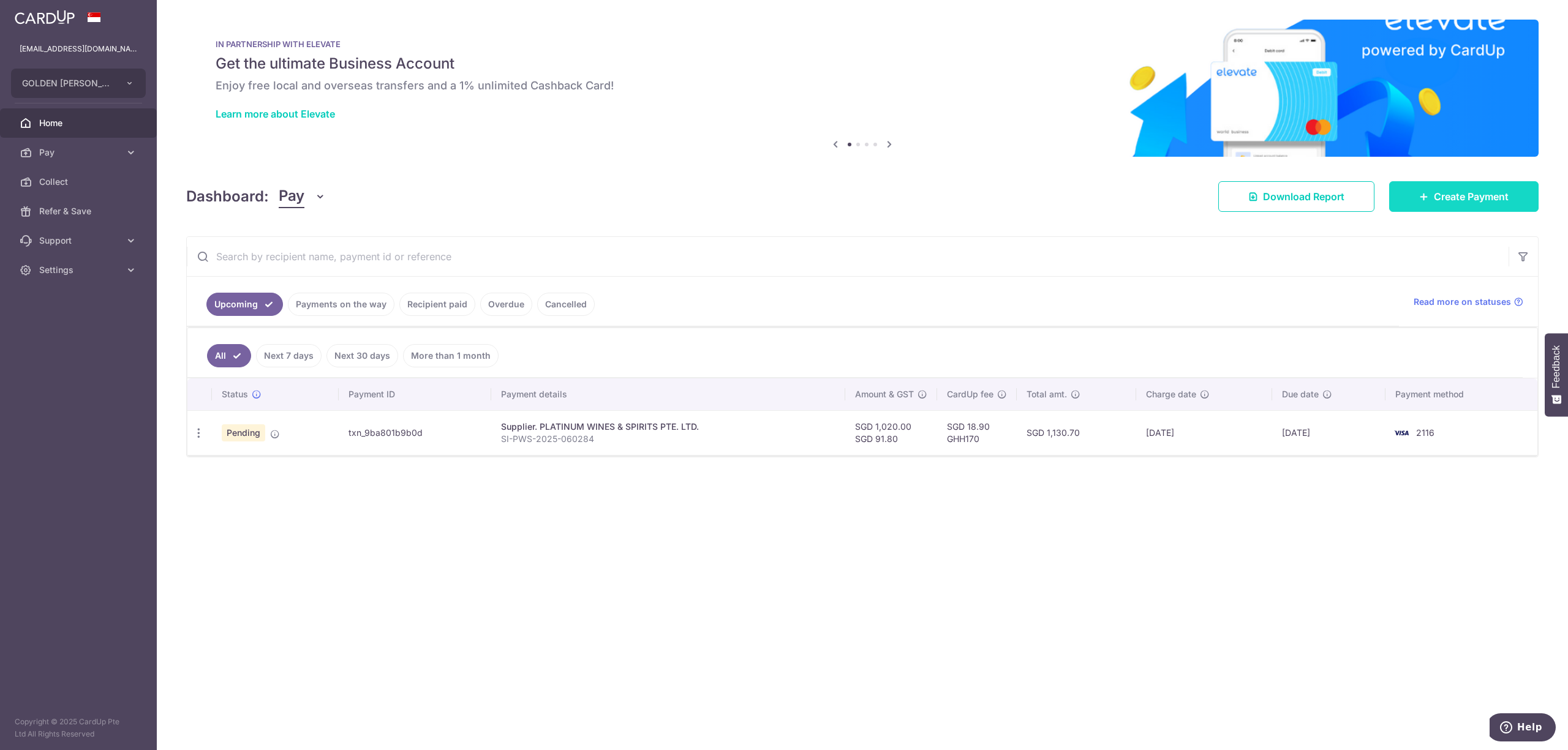
click at [1439, 199] on span "Create Payment" at bounding box center [1471, 196] width 75 height 15
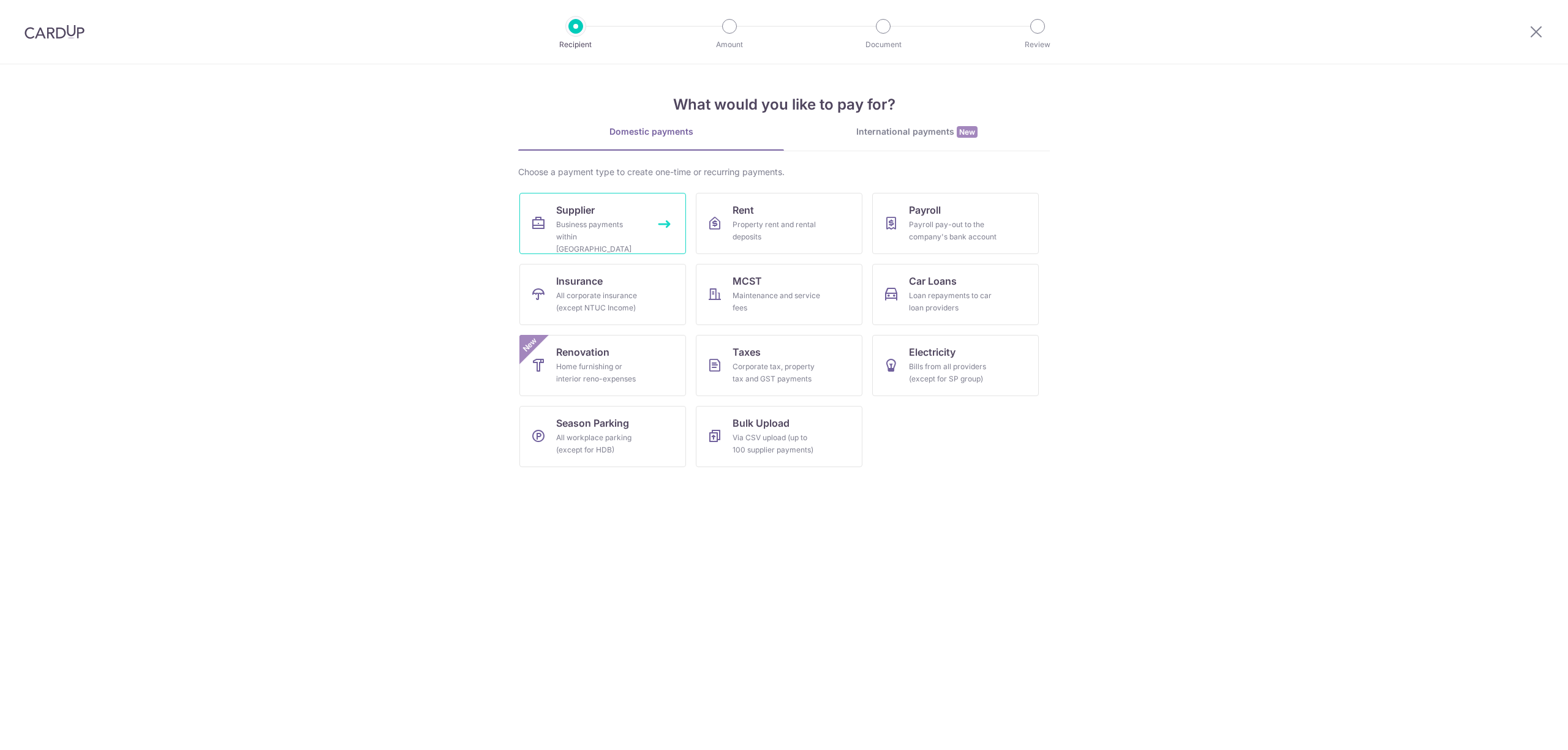
click at [532, 232] on link "Supplier Business payments within Singapore" at bounding box center [602, 223] width 167 height 61
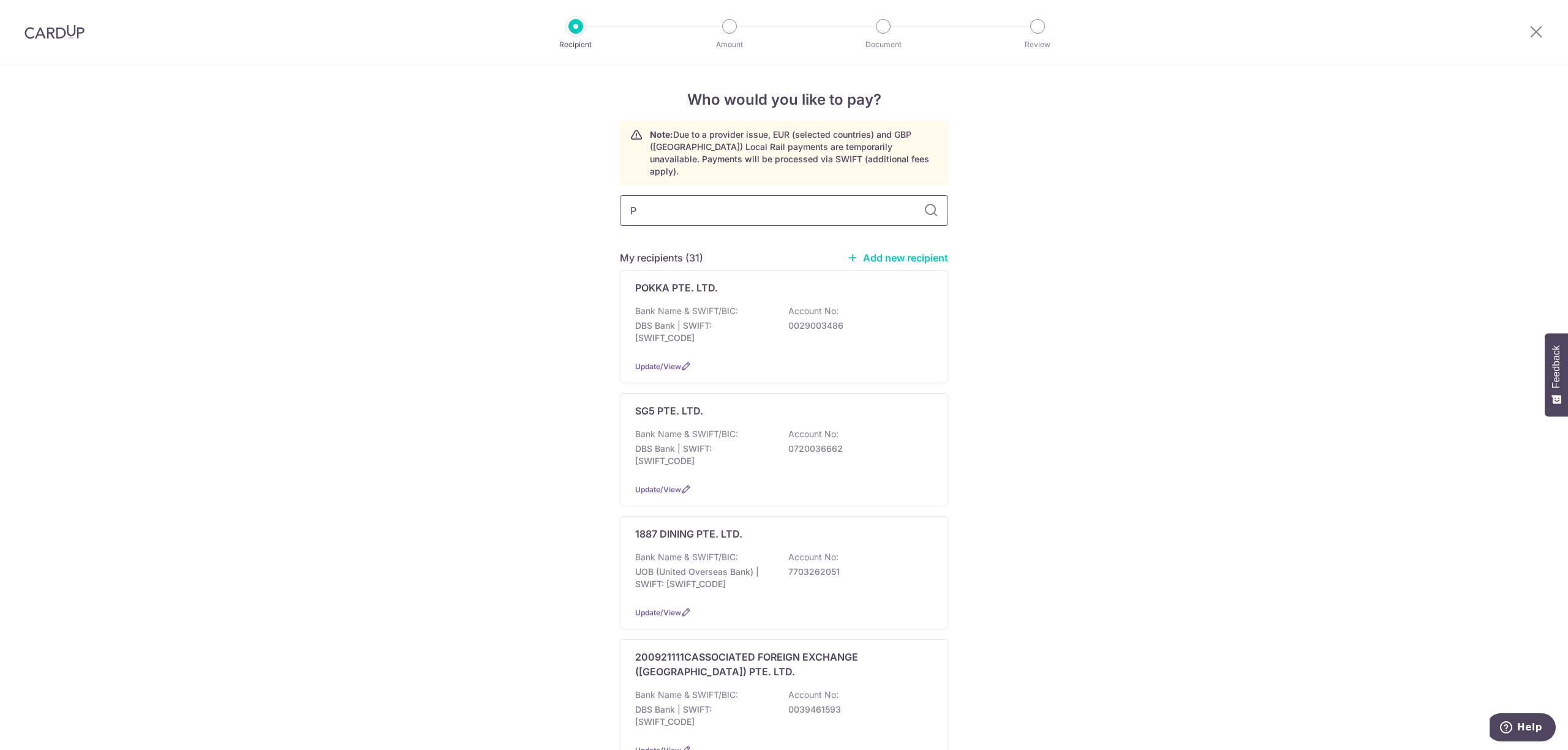
type input "PL"
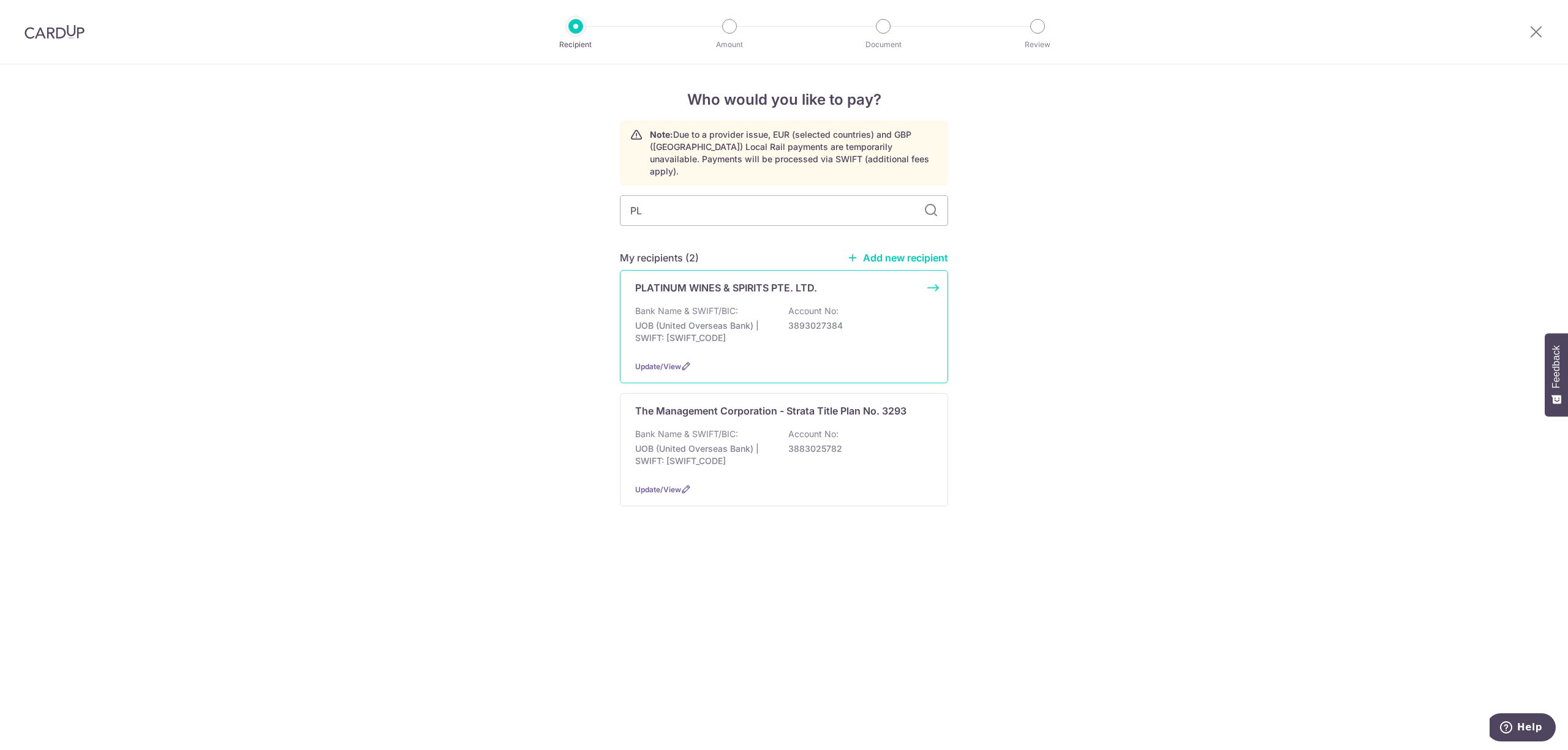
click at [714, 290] on div "PLATINUM WINES & SPIRITS PTE. LTD. Bank Name & SWIFT/BIC: UOB (United Overseas …" at bounding box center [784, 326] width 328 height 113
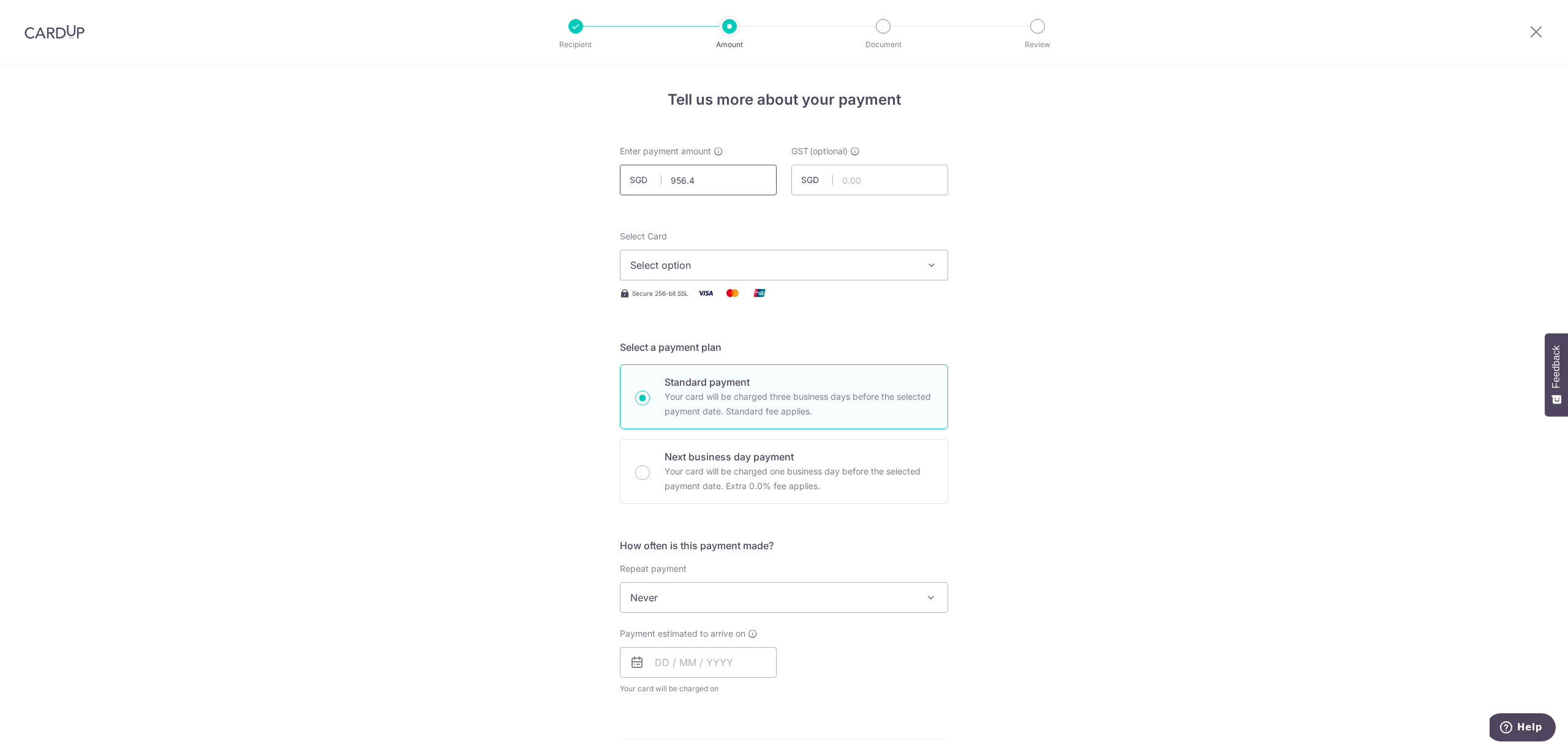
type input "956.47"
click at [658, 263] on span "Select option" at bounding box center [773, 265] width 286 height 15
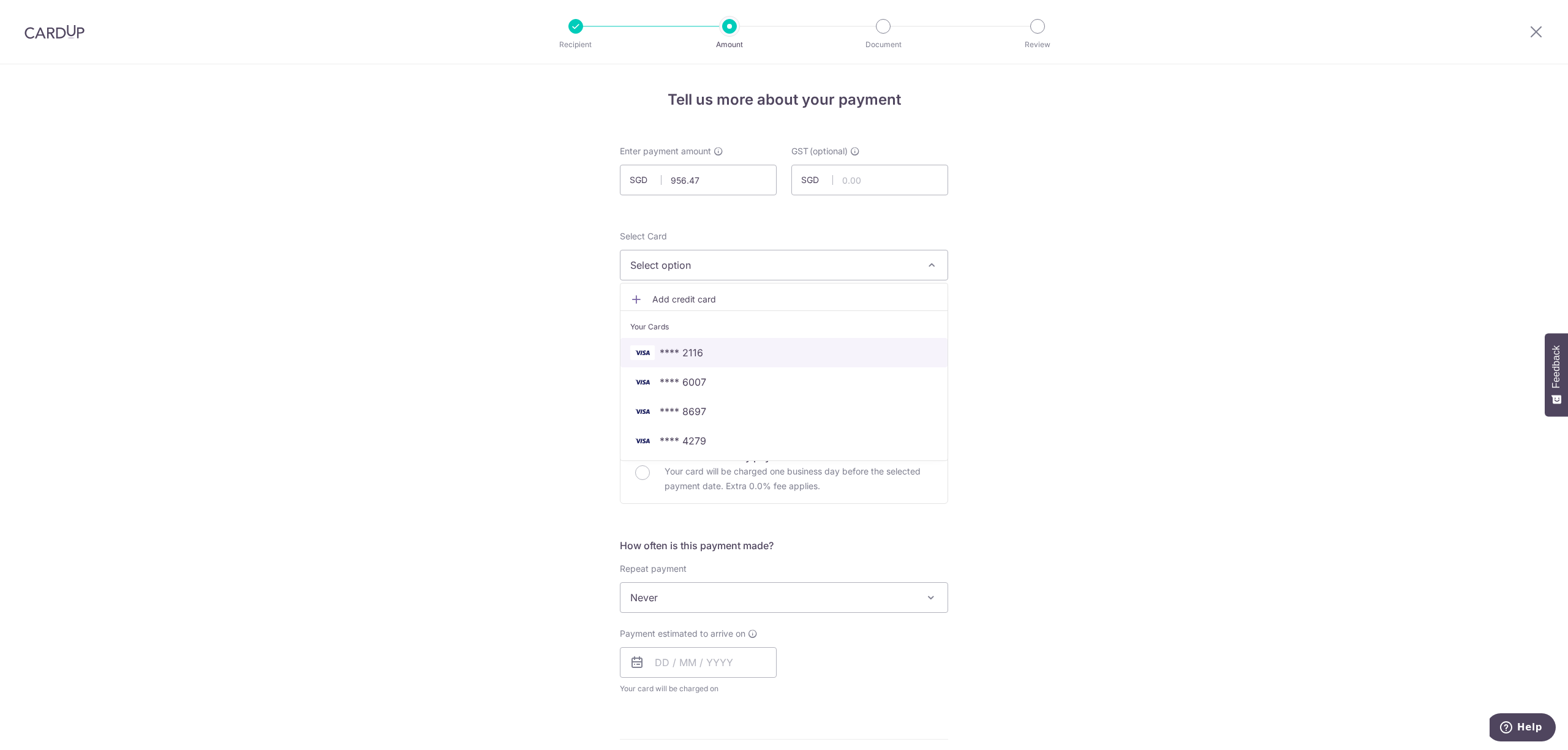
click at [699, 348] on span "**** 2116" at bounding box center [784, 353] width 307 height 15
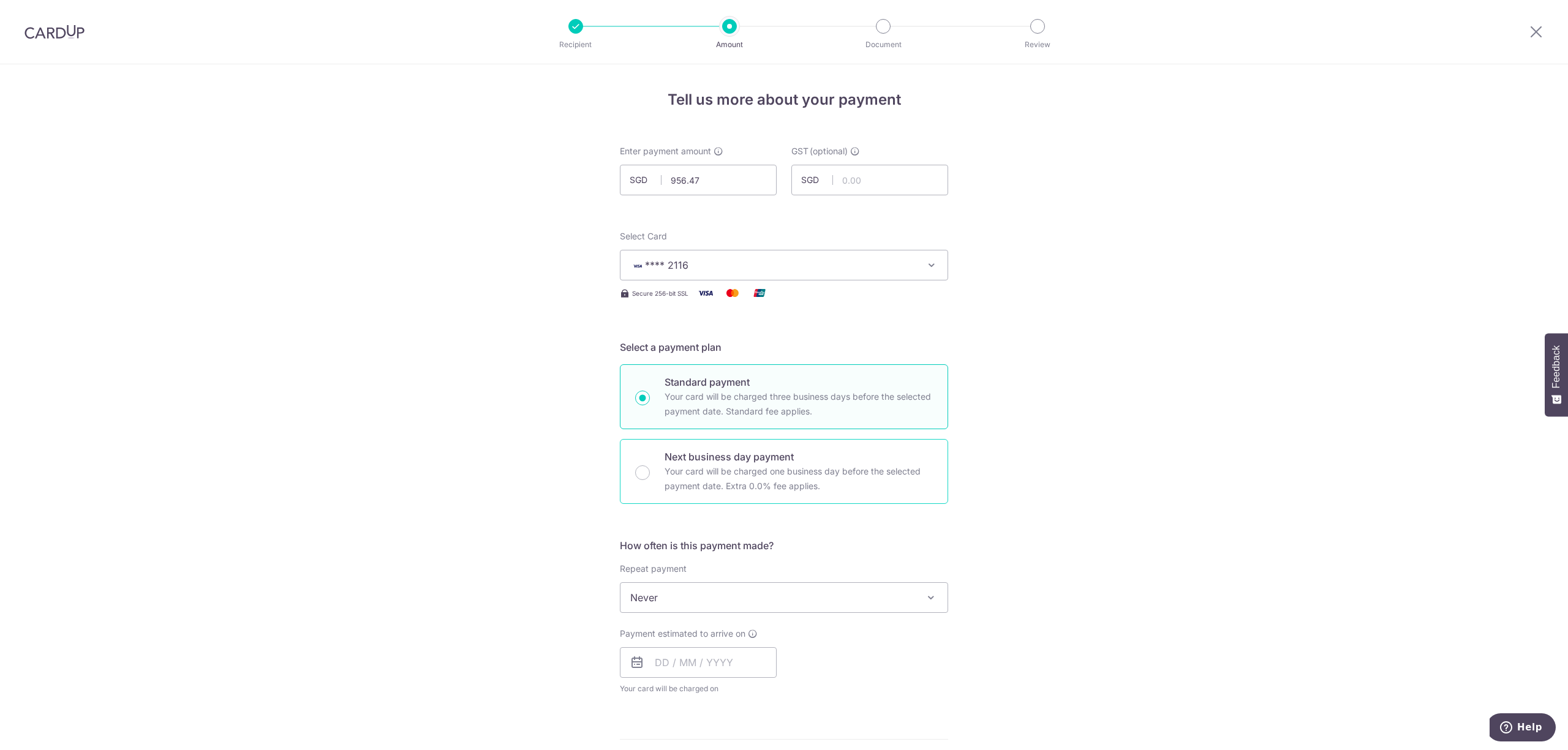
click at [732, 455] on p "Next business day payment" at bounding box center [799, 457] width 268 height 15
radio input "false"
radio input "true"
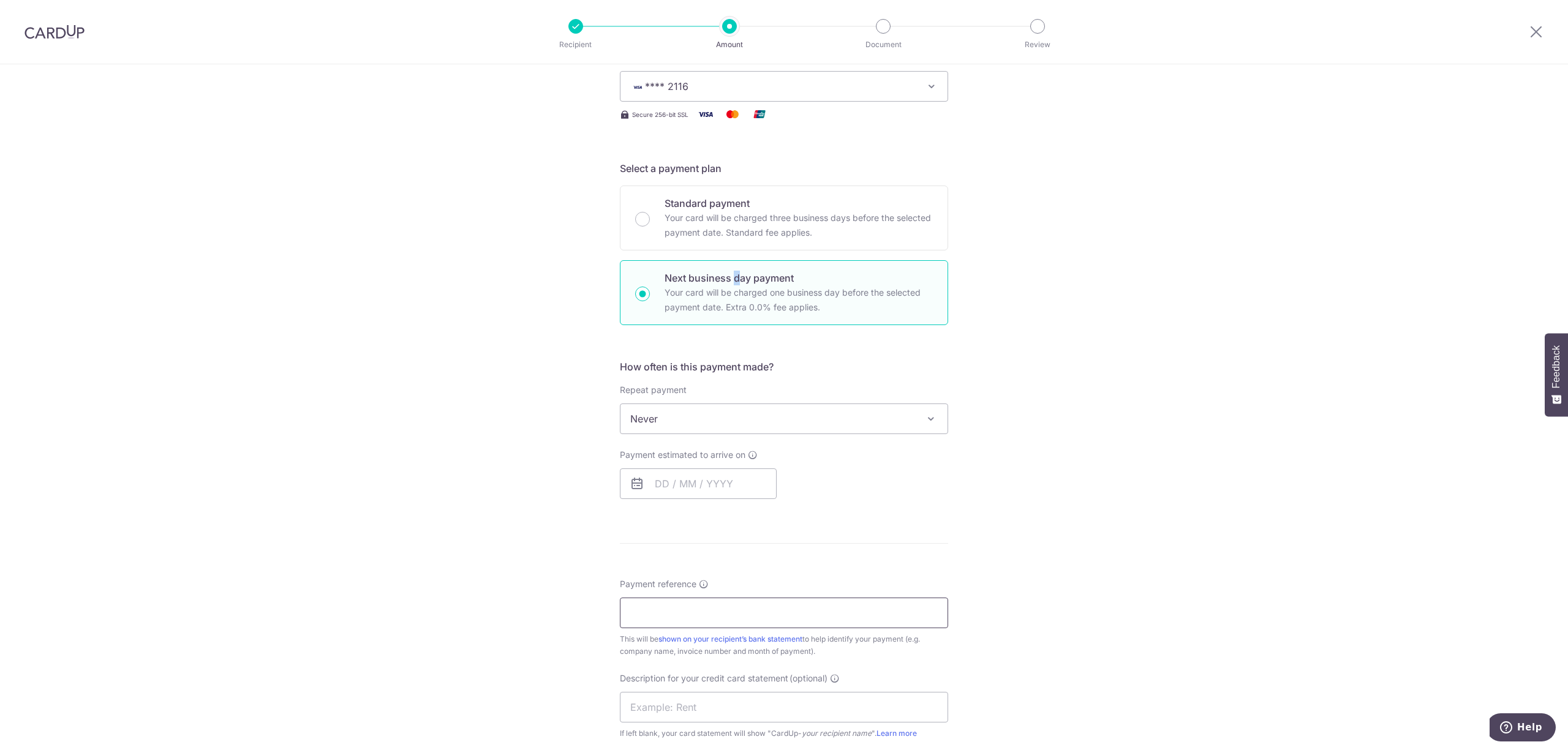
scroll to position [326, 0]
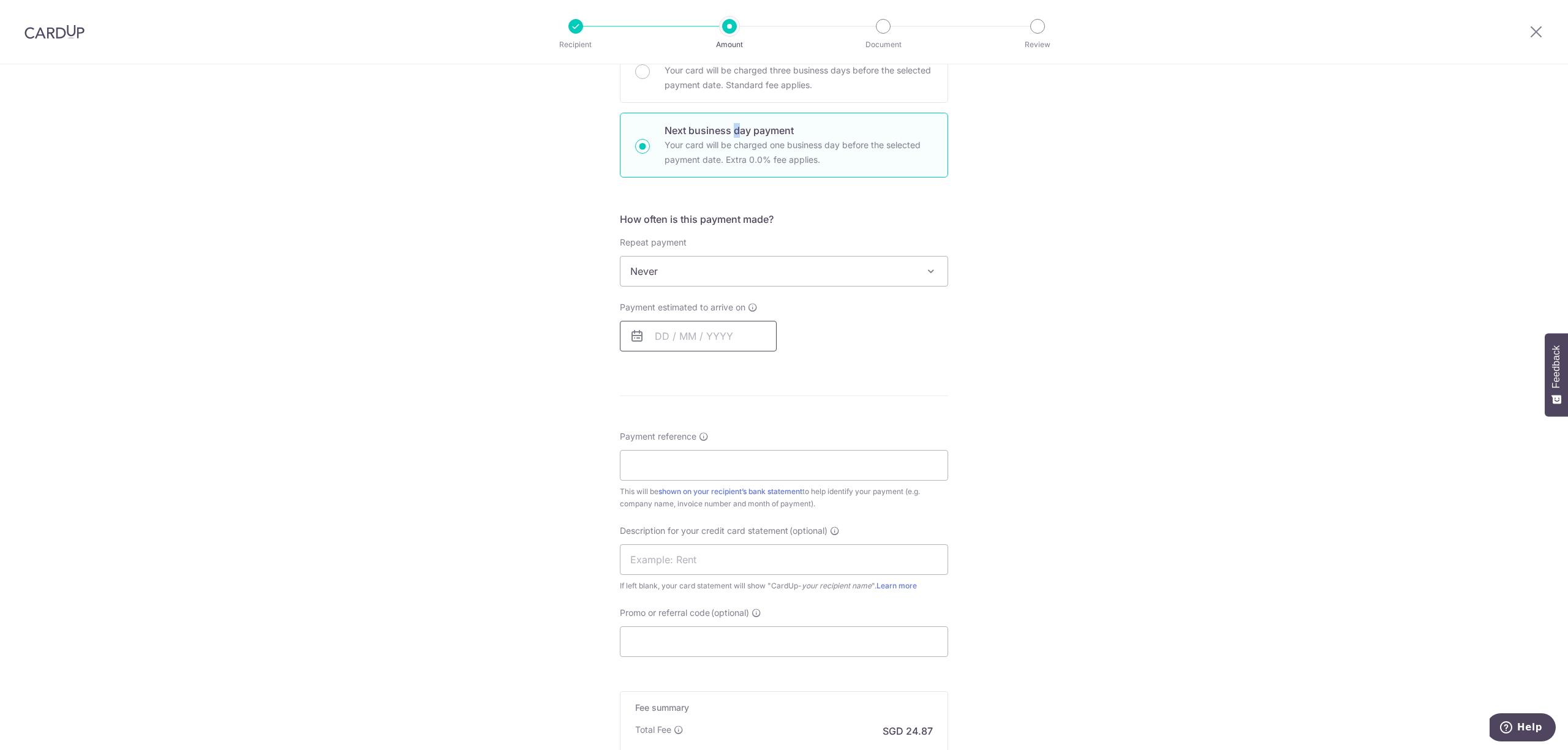
click at [719, 322] on input "text" at bounding box center [698, 336] width 157 height 30
click at [758, 427] on link "3" at bounding box center [768, 423] width 20 height 20
type input "03/10/2025"
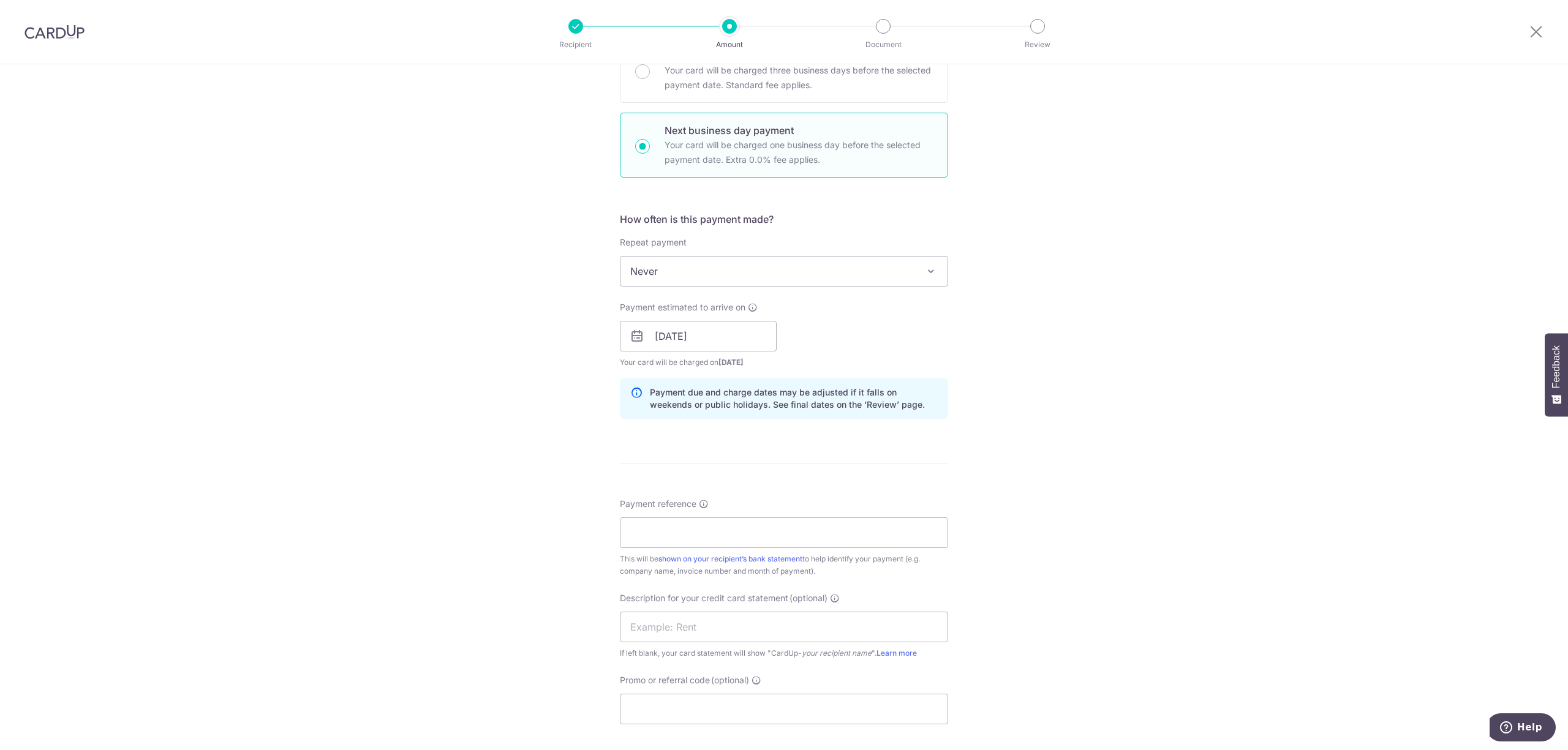
scroll to position [571, 0]
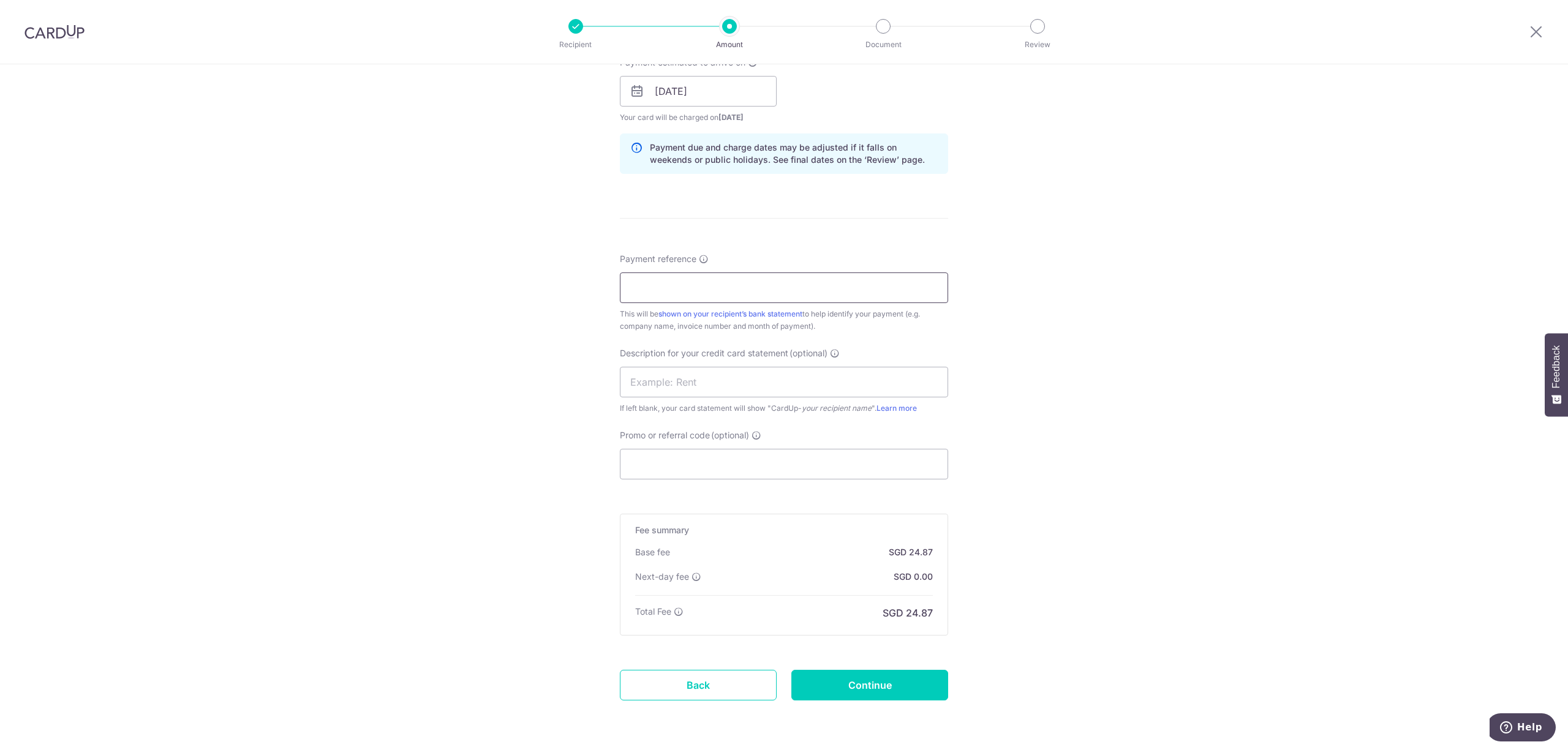
click at [741, 302] on input "Payment reference" at bounding box center [784, 287] width 328 height 30
type input "SI-PWS-2025-060612"
click at [670, 450] on input "Promo or referral code (optional)" at bounding box center [784, 464] width 328 height 30
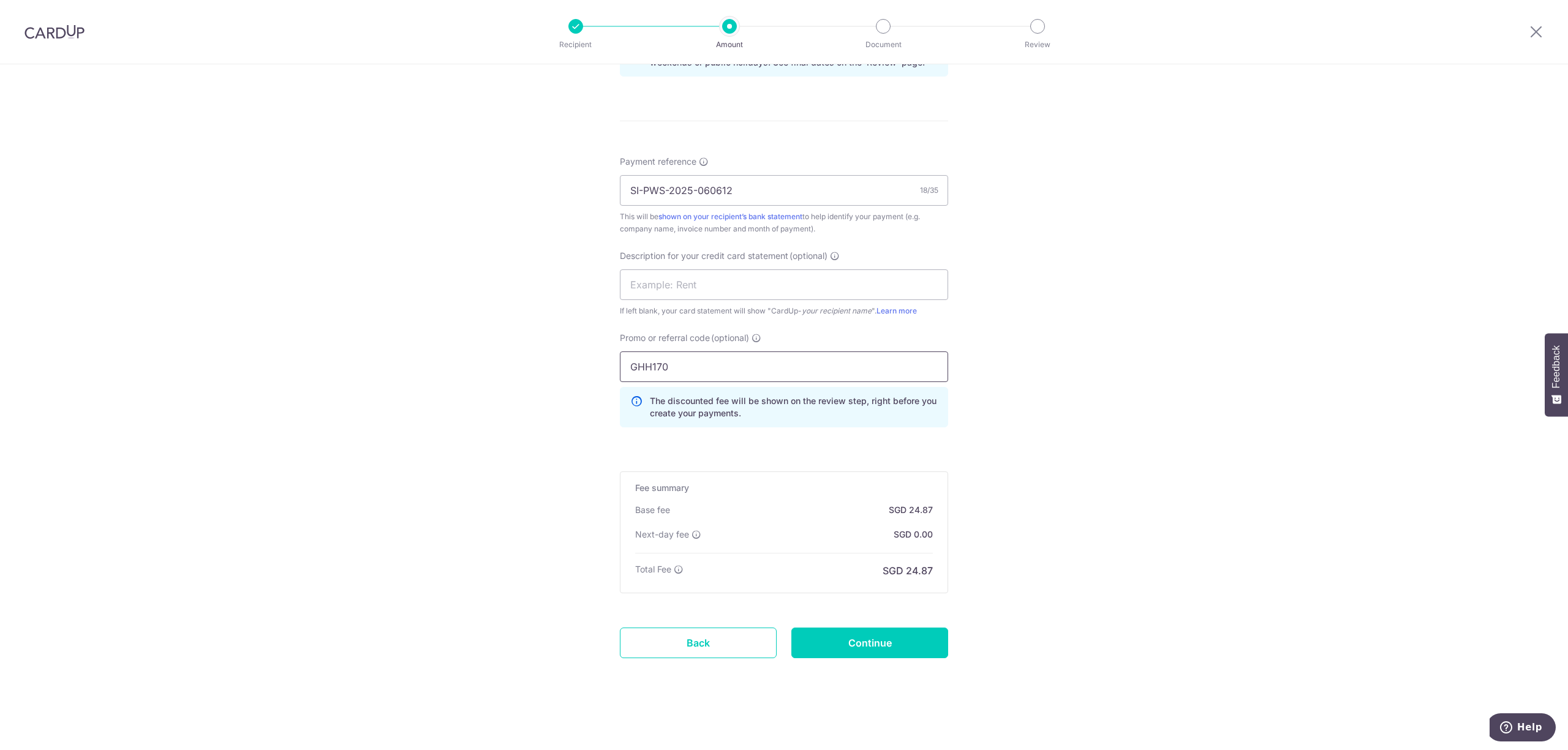
scroll to position [672, 0]
type input "GHH170"
click at [876, 645] on input "Continue" at bounding box center [869, 642] width 157 height 30
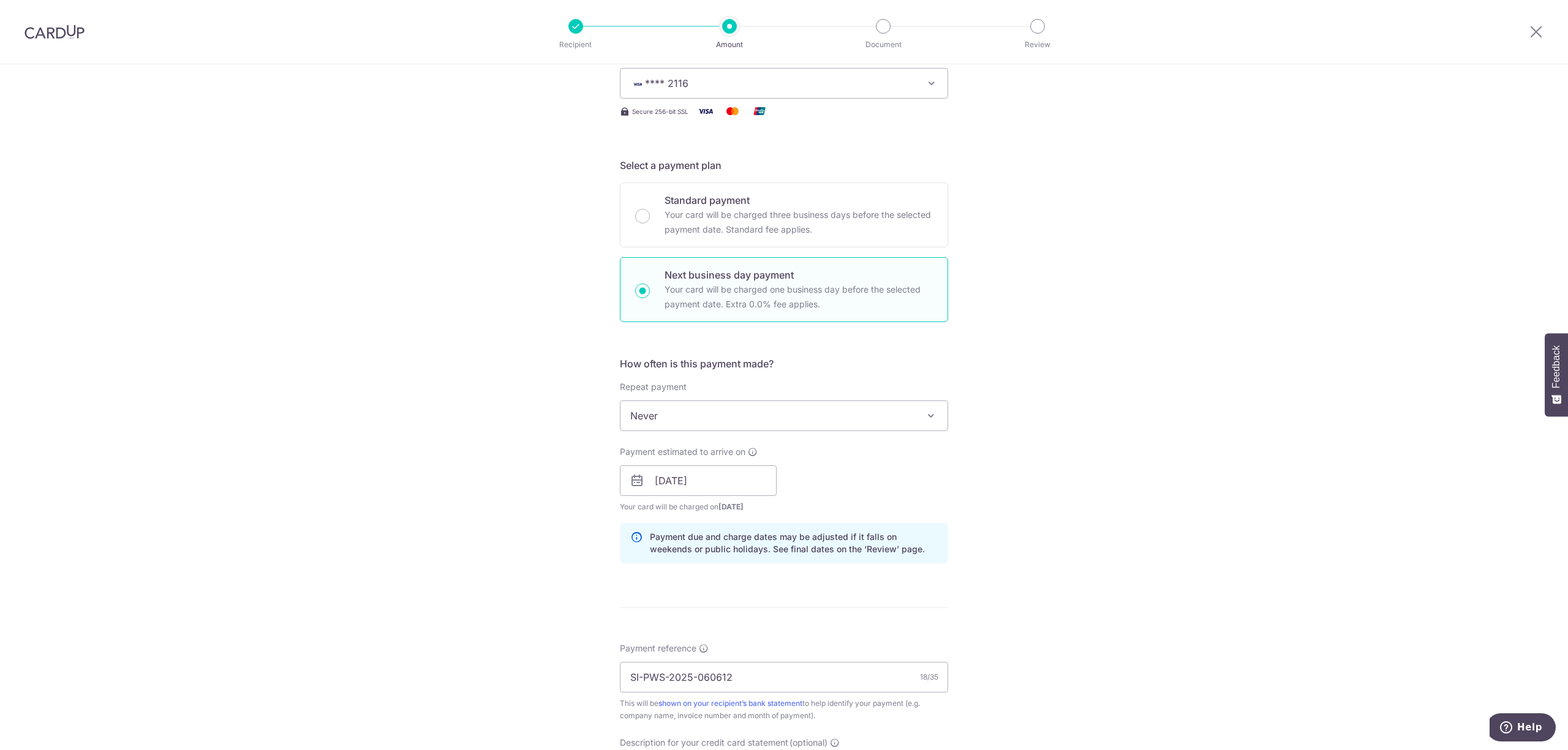
scroll to position [0, 0]
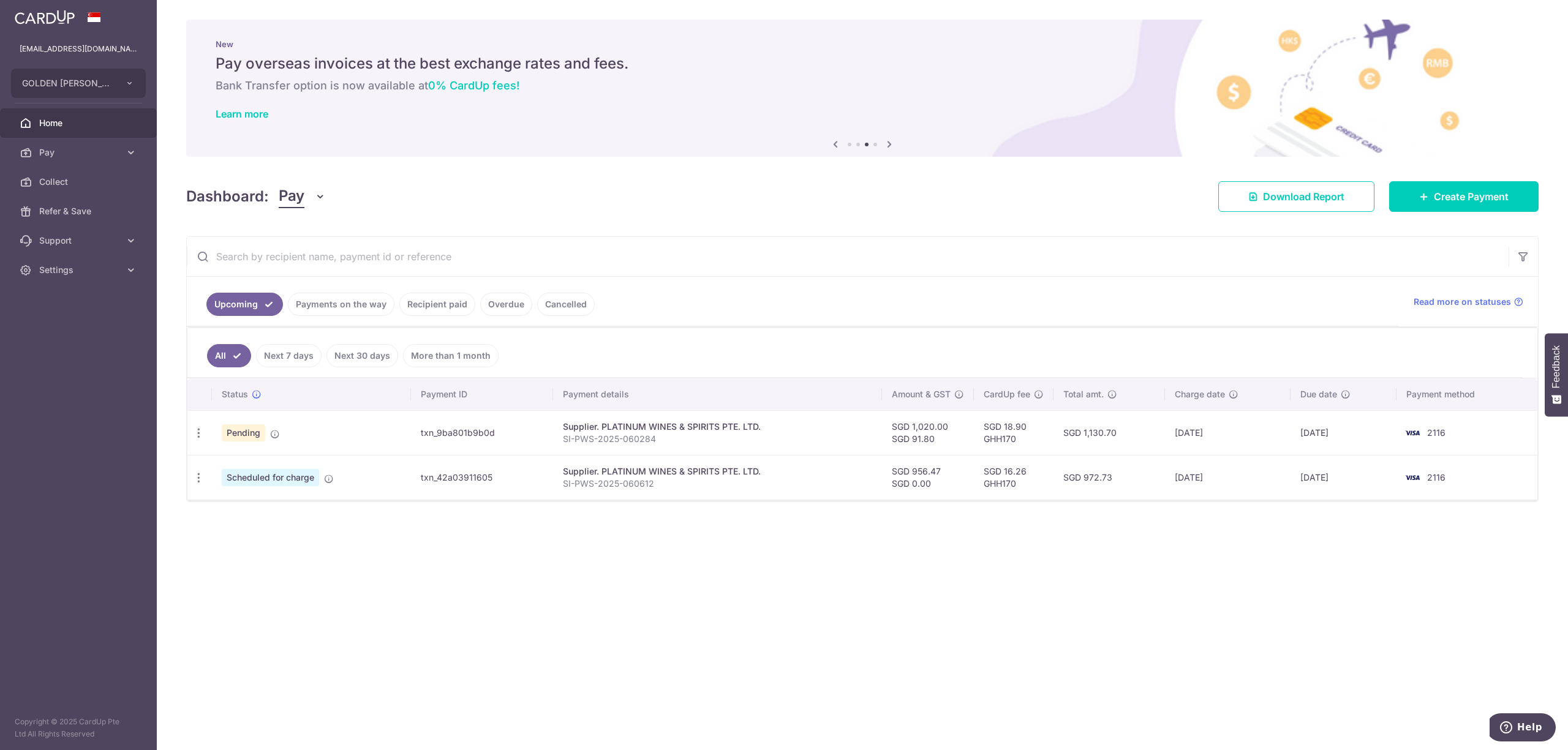
click at [327, 316] on link "Payments on the way" at bounding box center [341, 305] width 107 height 24
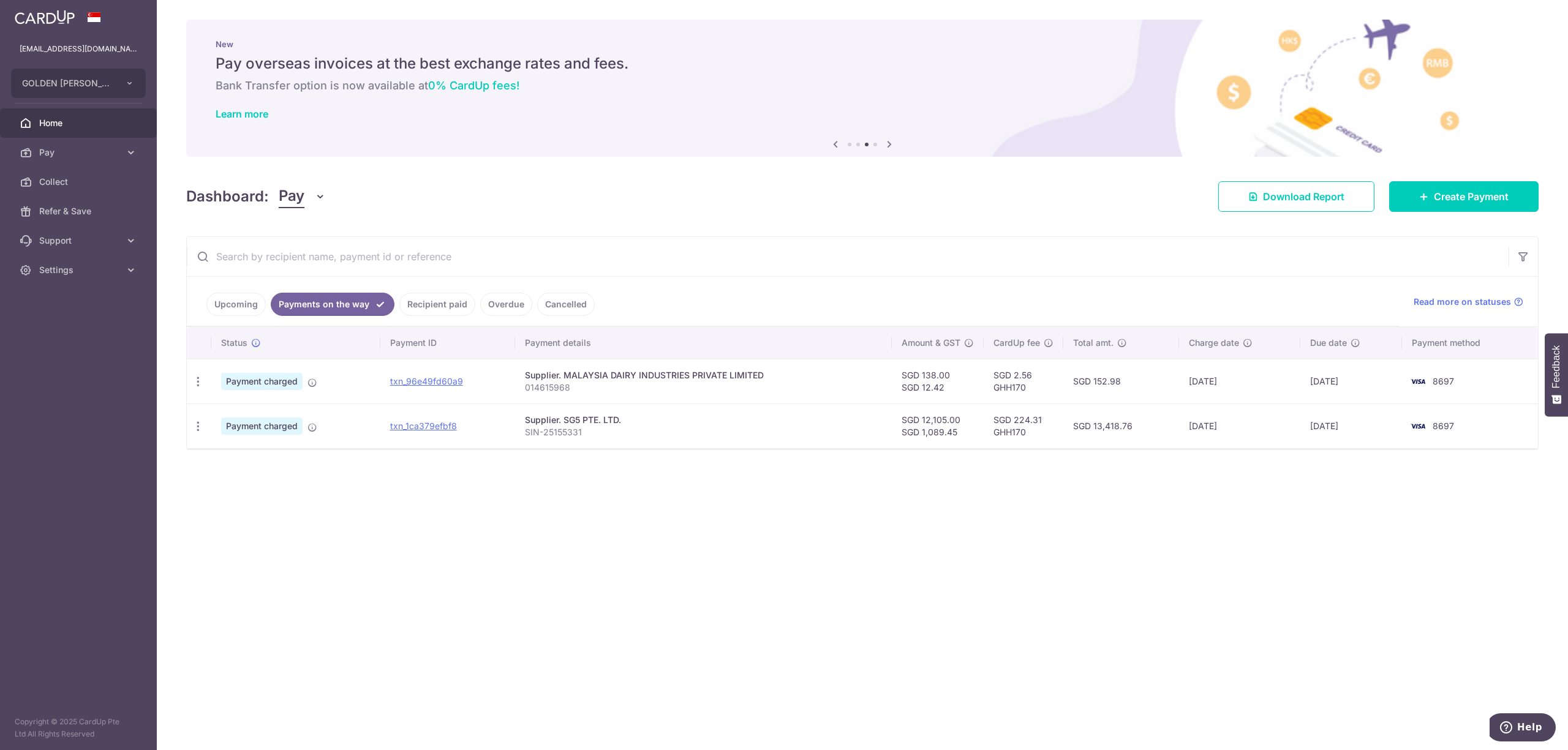
click at [243, 307] on link "Upcoming" at bounding box center [236, 305] width 59 height 24
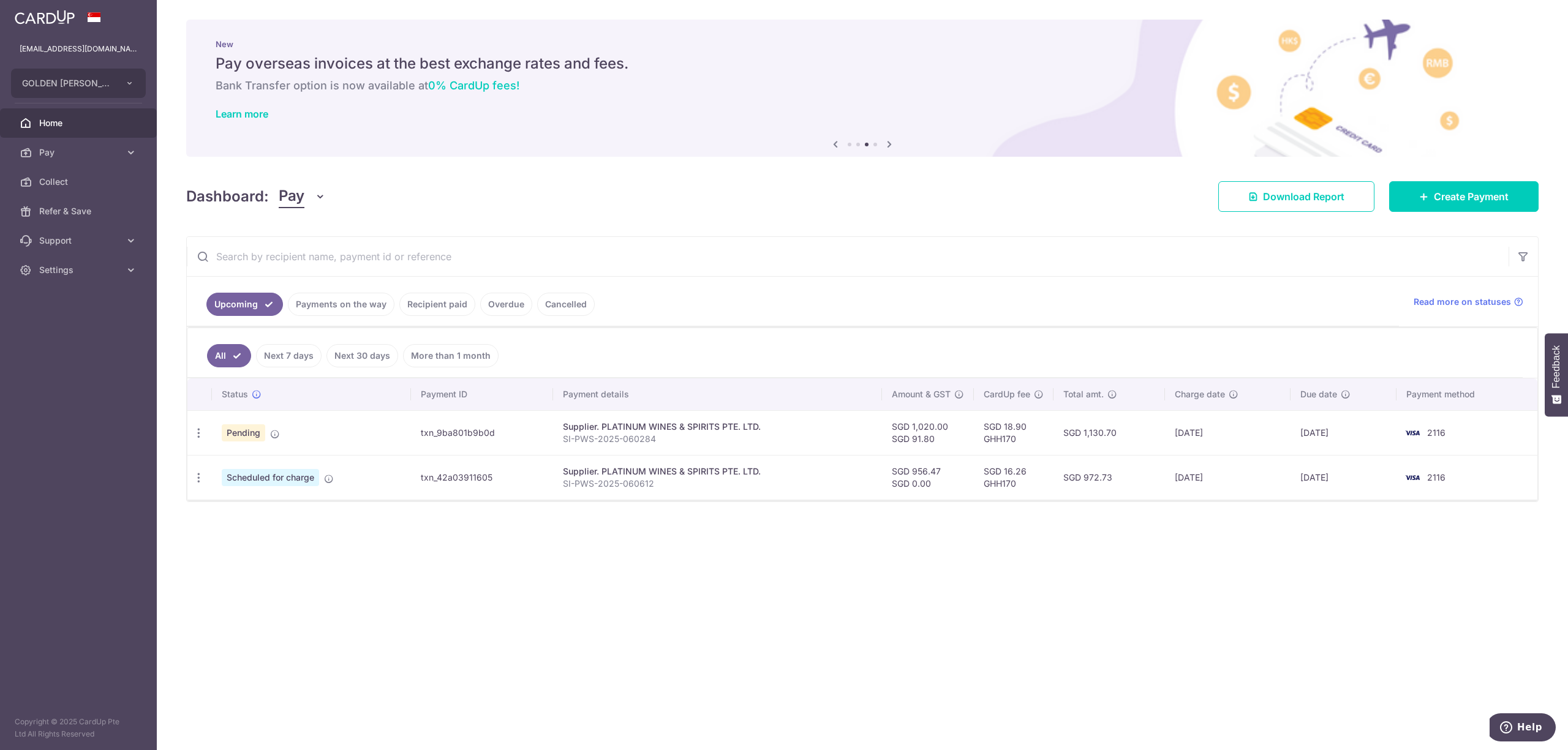
click at [406, 308] on link "Recipient paid" at bounding box center [437, 305] width 76 height 24
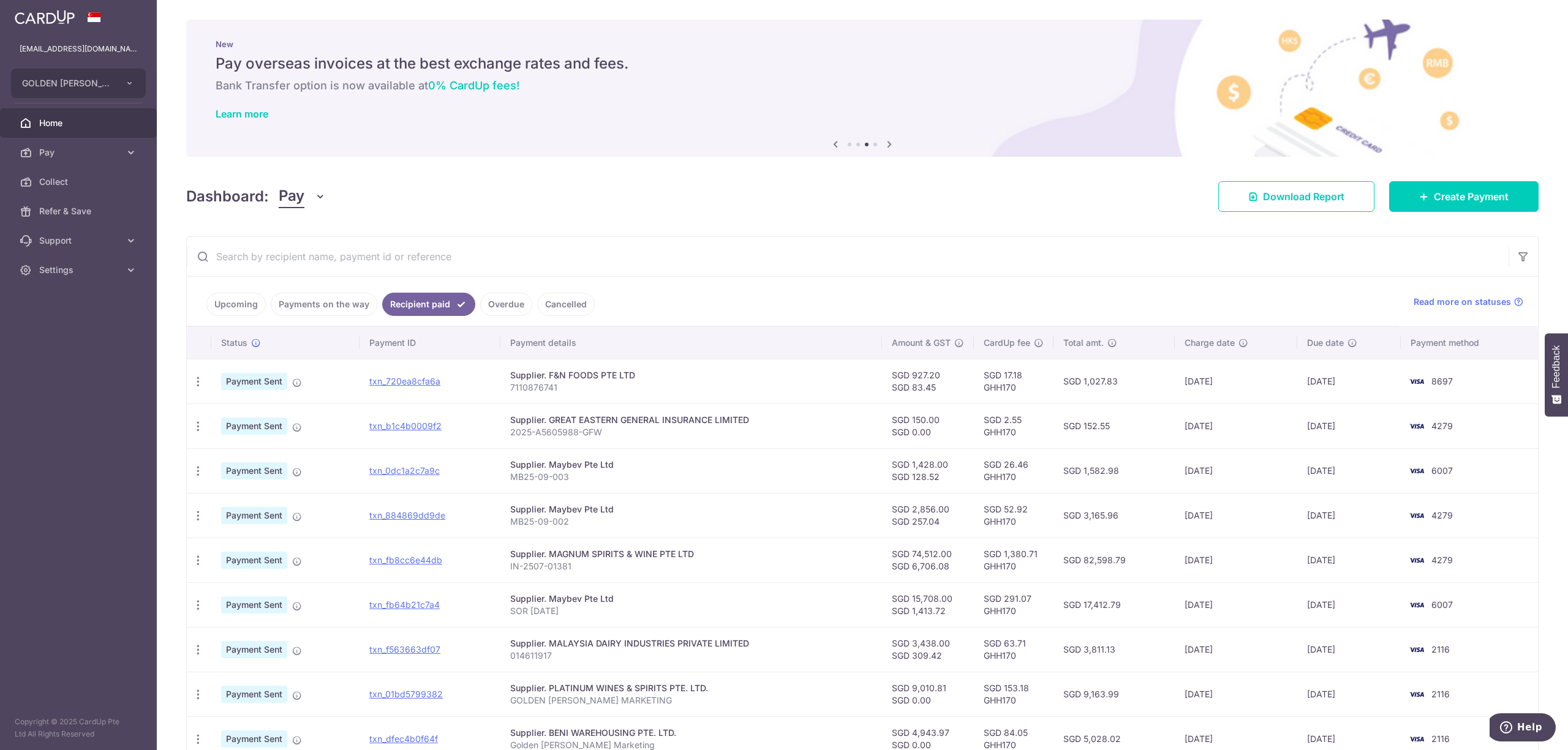
click at [348, 300] on link "Payments on the way" at bounding box center [324, 305] width 107 height 24
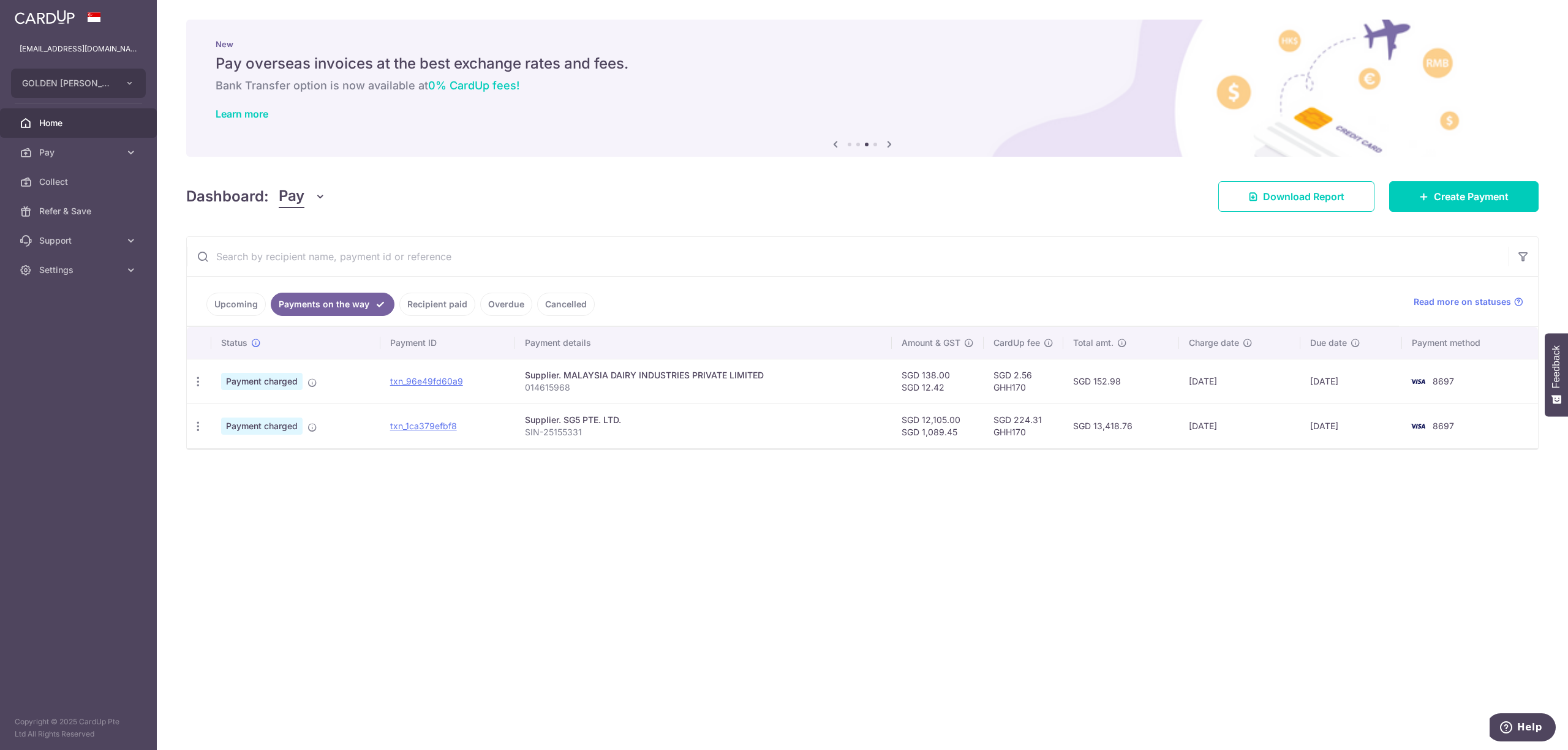
click at [470, 301] on link "Recipient paid" at bounding box center [437, 305] width 76 height 24
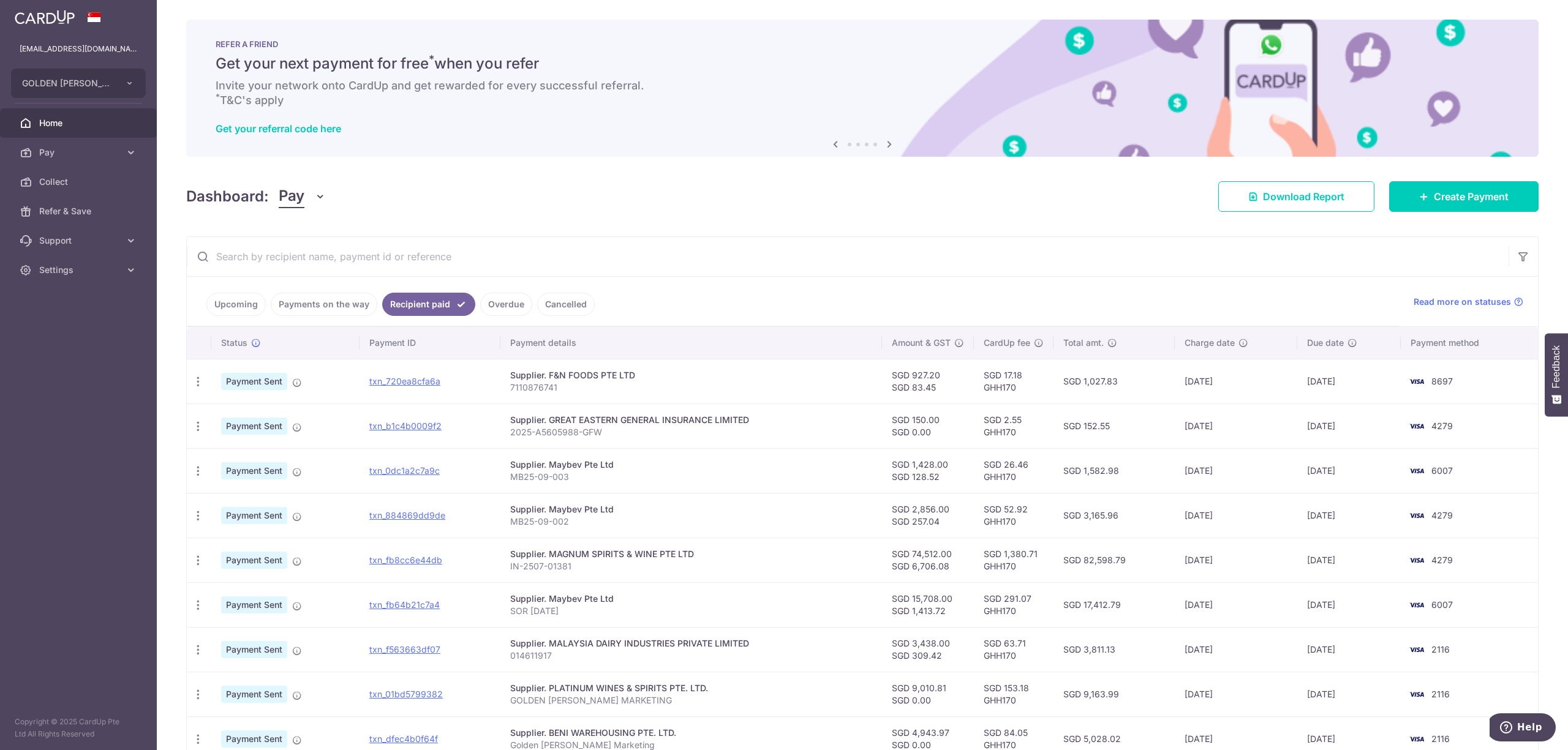
click at [247, 297] on link "Upcoming" at bounding box center [236, 305] width 59 height 24
